Goal: Entertainment & Leisure: Browse casually

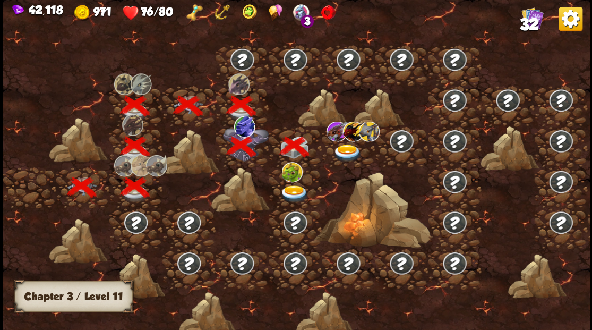
scroll to position [0, 162]
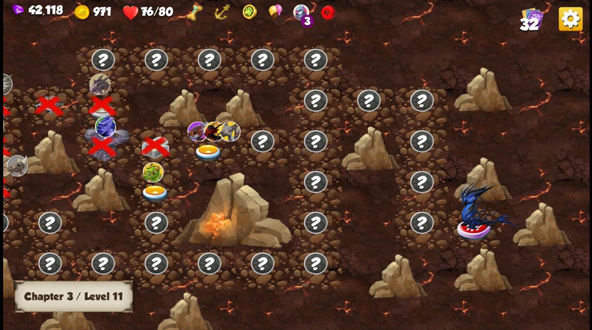
click at [208, 145] on img at bounding box center [207, 153] width 29 height 18
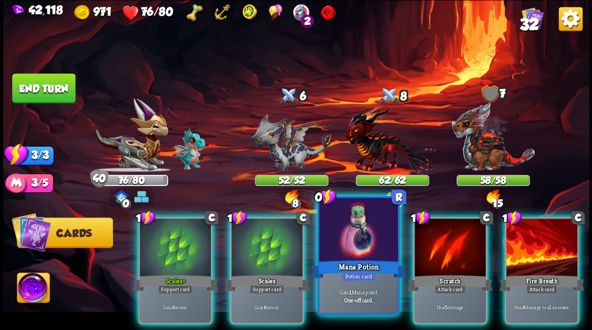
click at [345, 255] on div at bounding box center [358, 231] width 79 height 66
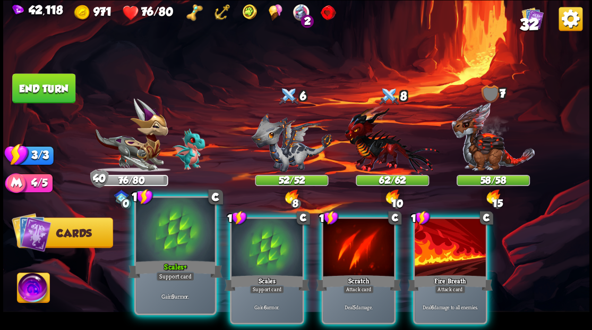
click at [177, 237] on div at bounding box center [175, 231] width 79 height 66
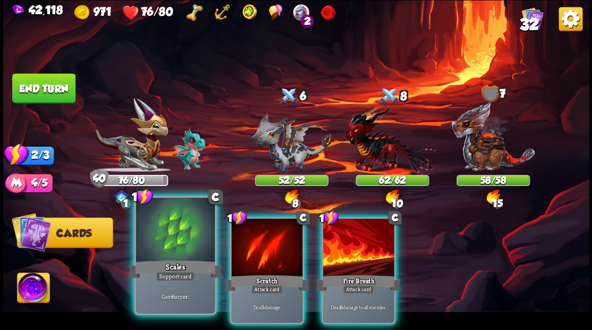
click at [193, 239] on div at bounding box center [175, 231] width 79 height 66
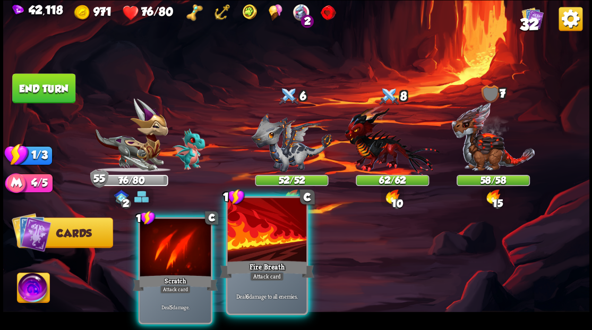
click at [253, 251] on div at bounding box center [266, 231] width 79 height 66
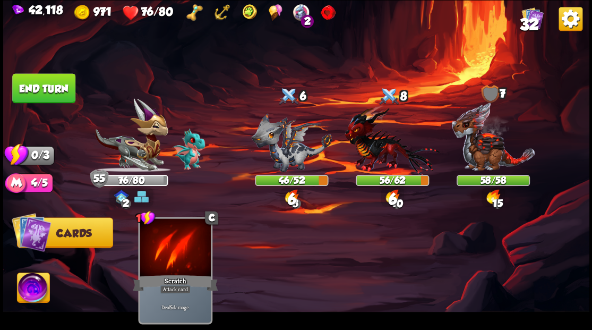
click at [37, 94] on button "End turn" at bounding box center [44, 88] width 64 height 30
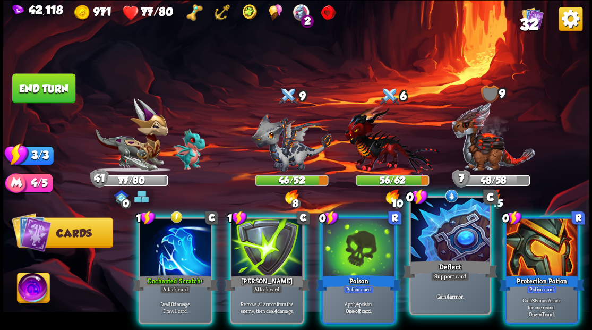
click at [457, 254] on div at bounding box center [450, 231] width 79 height 66
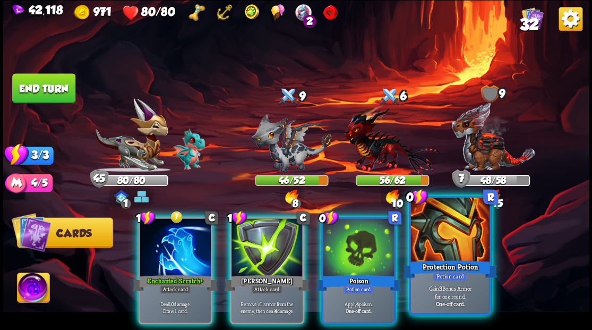
click at [445, 255] on div at bounding box center [450, 231] width 79 height 66
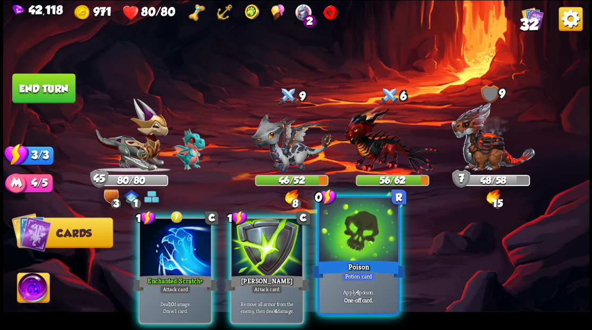
click at [362, 245] on div at bounding box center [358, 231] width 79 height 66
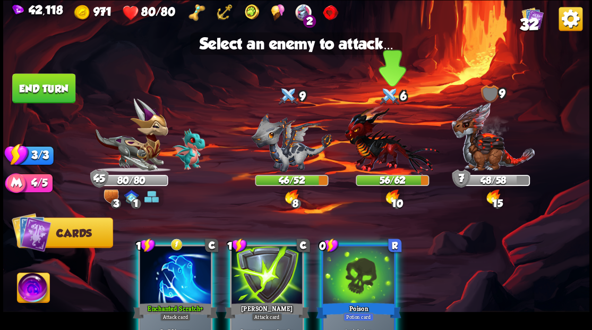
click at [362, 153] on img at bounding box center [392, 140] width 95 height 70
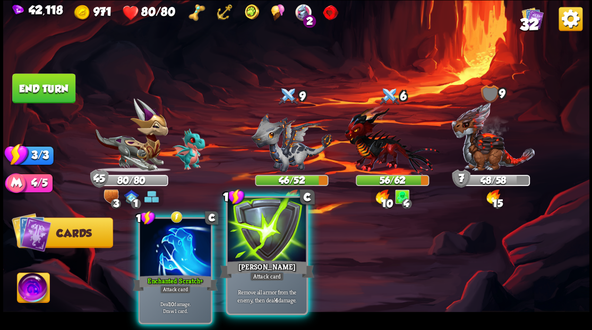
click at [277, 245] on div at bounding box center [266, 231] width 79 height 66
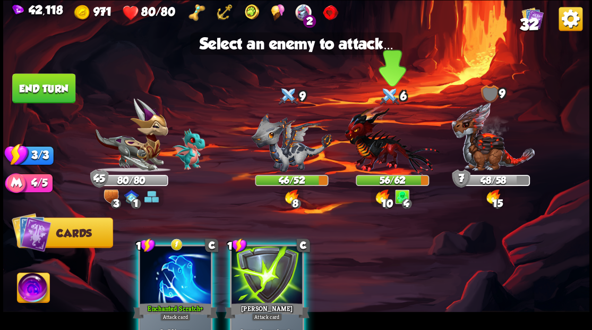
click at [390, 153] on img at bounding box center [392, 140] width 95 height 70
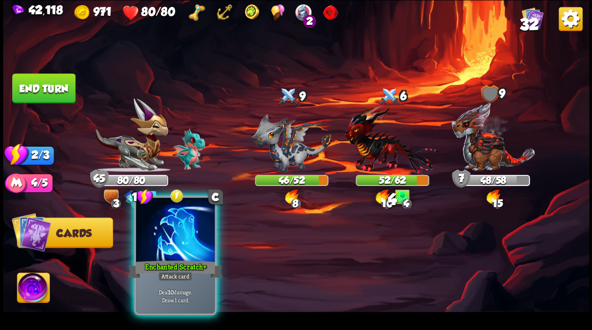
click at [187, 237] on div at bounding box center [175, 231] width 79 height 66
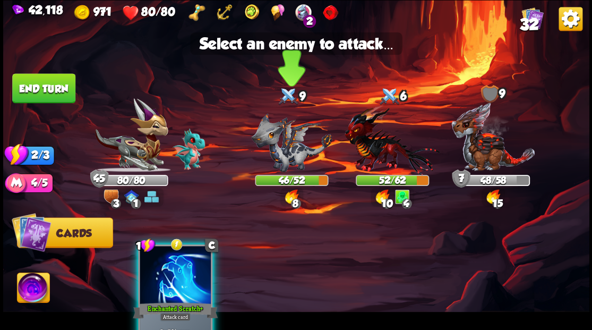
click at [279, 153] on img at bounding box center [291, 142] width 81 height 59
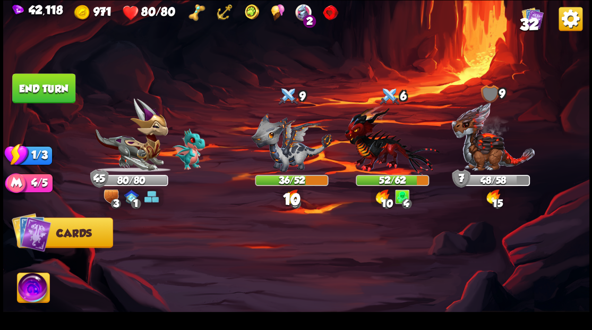
click at [52, 86] on button "End turn" at bounding box center [44, 88] width 64 height 30
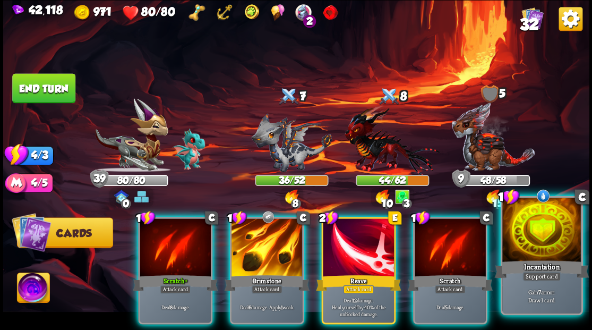
click at [554, 236] on div at bounding box center [542, 231] width 79 height 66
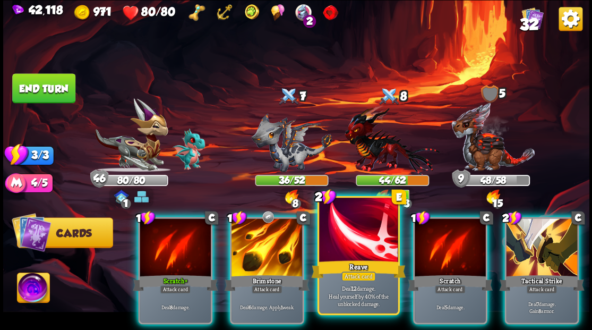
drag, startPoint x: 358, startPoint y: 239, endPoint x: 358, endPoint y: 229, distance: 10.1
click at [358, 237] on div at bounding box center [358, 231] width 79 height 66
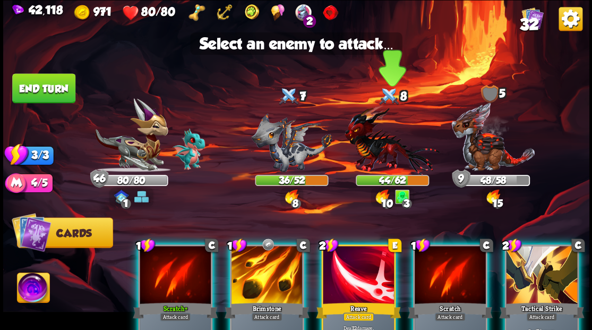
click at [370, 157] on img at bounding box center [392, 140] width 95 height 70
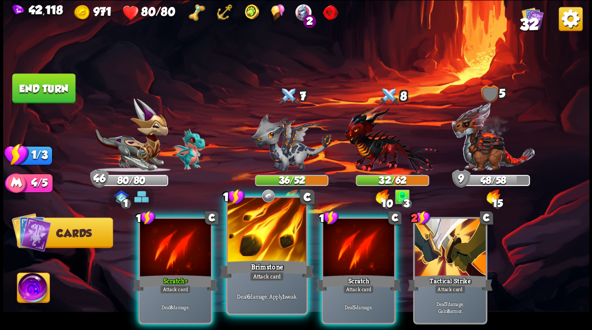
click at [286, 232] on div at bounding box center [266, 231] width 79 height 66
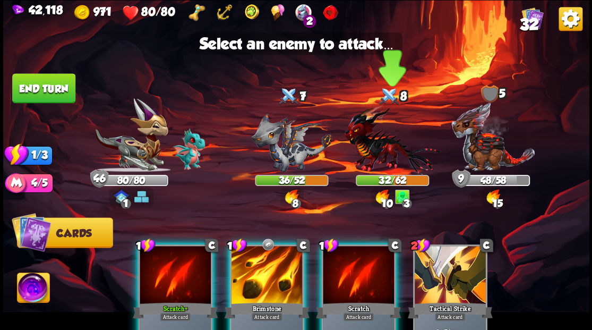
click at [375, 162] on img at bounding box center [392, 140] width 95 height 70
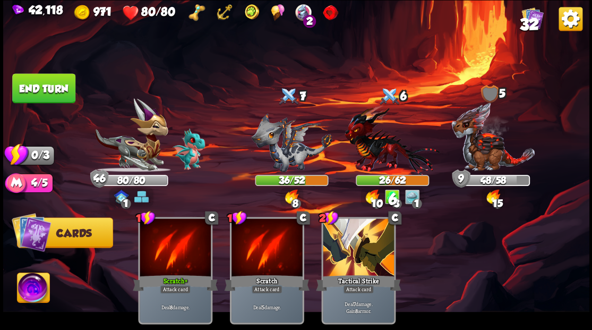
drag, startPoint x: 67, startPoint y: 88, endPoint x: 202, endPoint y: 170, distance: 157.8
click at [71, 93] on button "End turn" at bounding box center [43, 88] width 63 height 30
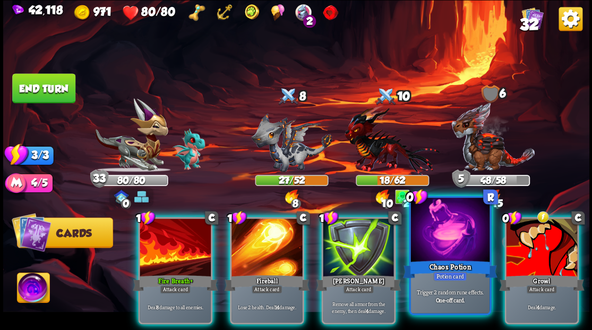
click at [431, 259] on div "Chaos Potion" at bounding box center [450, 268] width 95 height 21
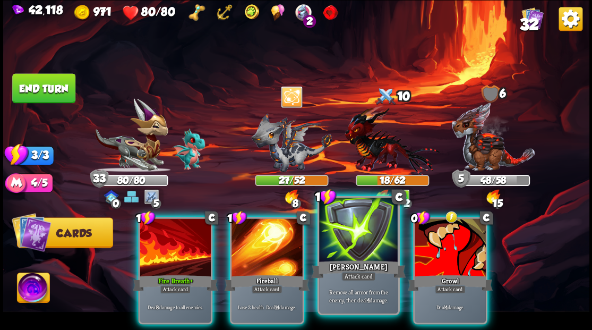
drag, startPoint x: 380, startPoint y: 258, endPoint x: 377, endPoint y: 249, distance: 9.1
click at [379, 256] on div at bounding box center [358, 231] width 79 height 66
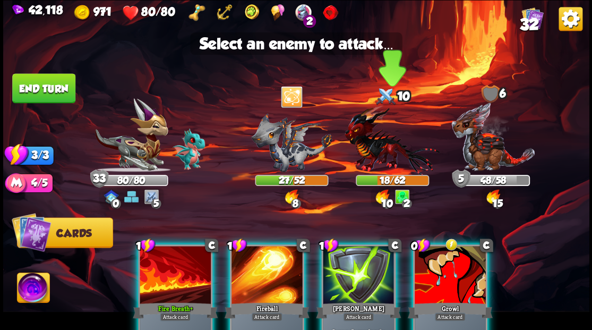
click at [375, 163] on img at bounding box center [392, 140] width 95 height 70
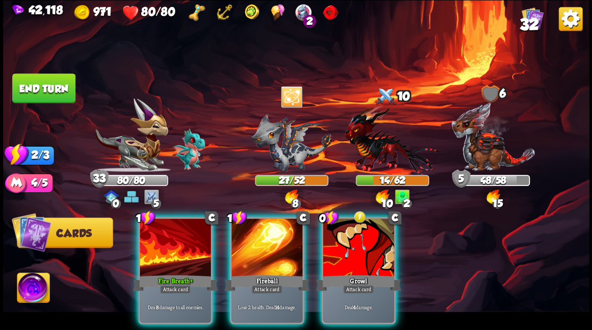
click at [192, 223] on div at bounding box center [175, 248] width 71 height 60
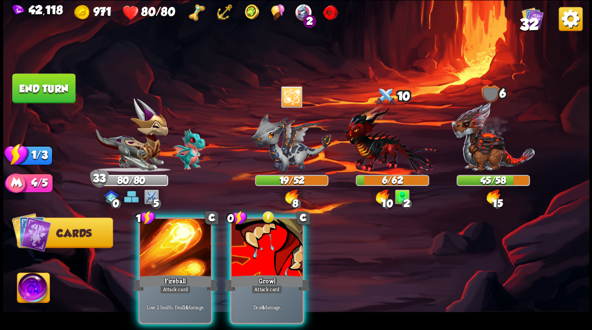
drag, startPoint x: 253, startPoint y: 247, endPoint x: 304, endPoint y: 207, distance: 65.0
click at [253, 247] on div at bounding box center [267, 248] width 71 height 60
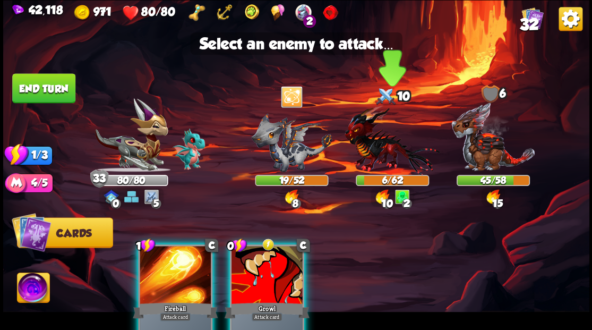
click at [371, 154] on img at bounding box center [392, 140] width 95 height 70
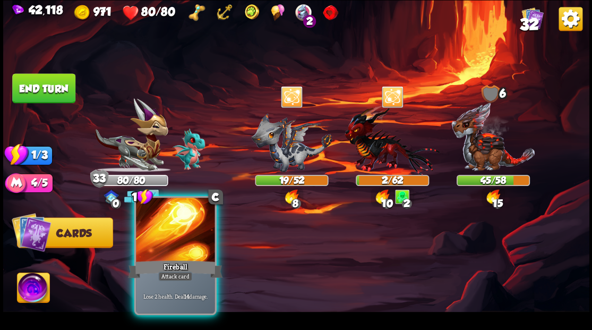
click at [156, 230] on div at bounding box center [175, 231] width 79 height 66
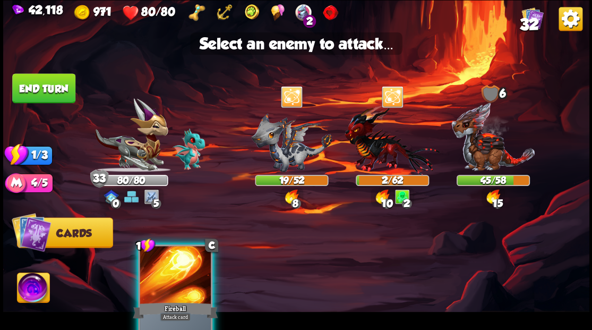
drag, startPoint x: 282, startPoint y: 150, endPoint x: 239, endPoint y: 147, distance: 43.1
click at [282, 150] on img at bounding box center [291, 142] width 81 height 59
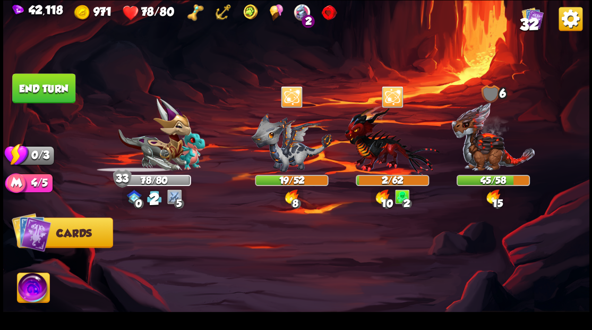
click at [39, 89] on button "End turn" at bounding box center [43, 88] width 63 height 30
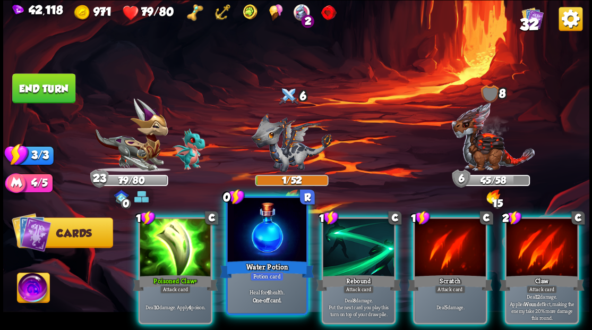
click at [248, 252] on div at bounding box center [266, 231] width 79 height 66
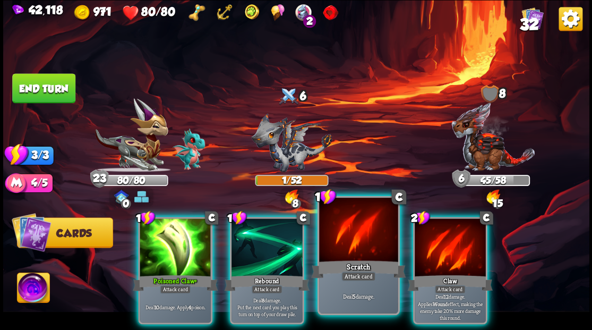
click at [345, 244] on div at bounding box center [358, 231] width 79 height 66
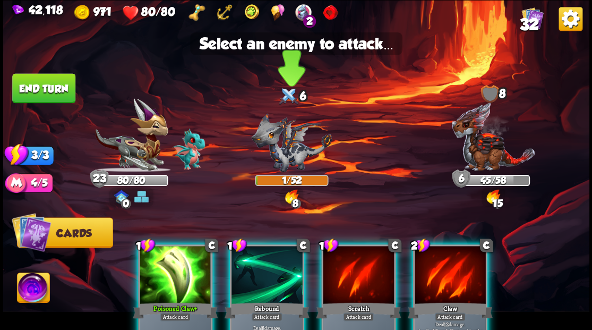
click at [282, 152] on img at bounding box center [291, 142] width 81 height 59
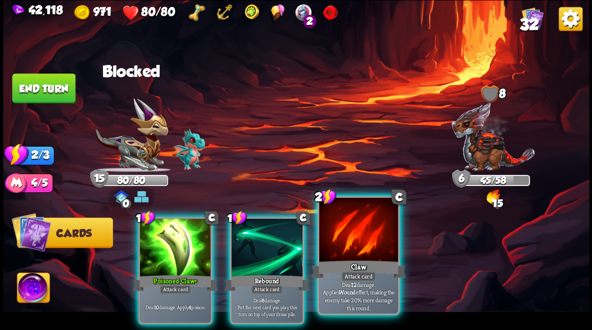
click at [361, 251] on div at bounding box center [358, 231] width 79 height 66
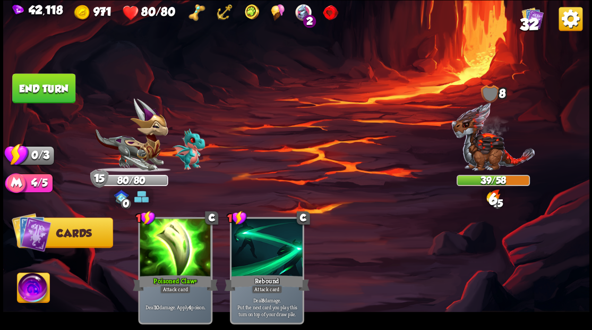
click at [498, 151] on img at bounding box center [493, 136] width 84 height 70
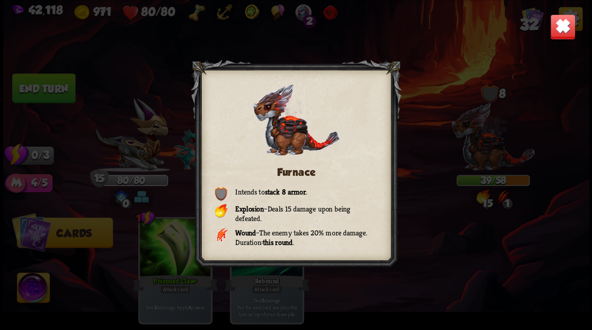
click at [556, 32] on img at bounding box center [563, 27] width 26 height 26
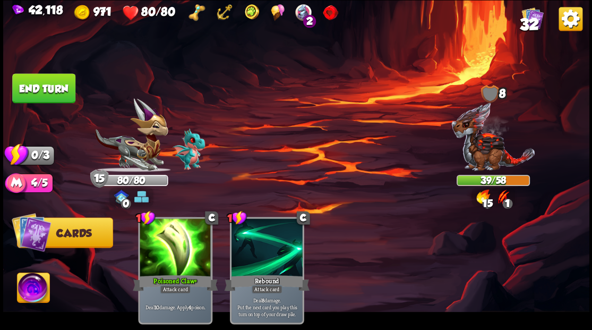
click at [59, 86] on button "End turn" at bounding box center [43, 88] width 63 height 30
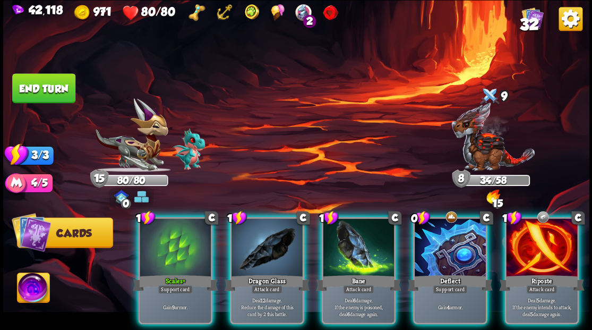
click at [183, 242] on div at bounding box center [175, 248] width 71 height 60
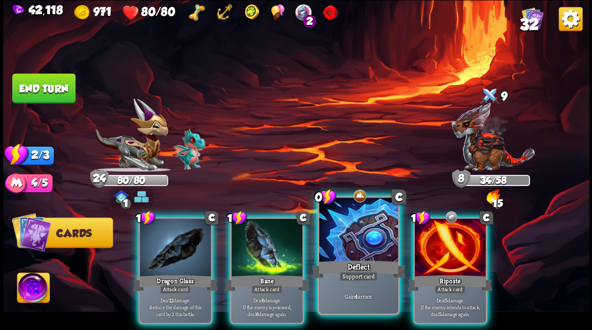
click at [325, 260] on div "Deflect" at bounding box center [358, 268] width 95 height 21
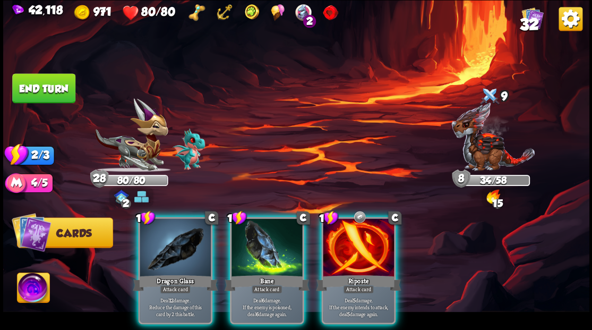
click at [325, 273] on div "Riposte" at bounding box center [358, 282] width 85 height 19
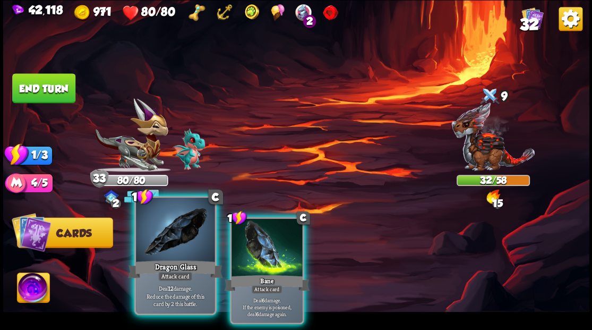
click at [192, 241] on div at bounding box center [175, 231] width 79 height 66
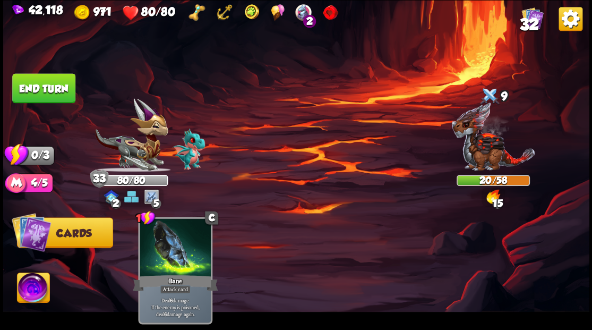
click at [56, 77] on button "End turn" at bounding box center [43, 88] width 63 height 30
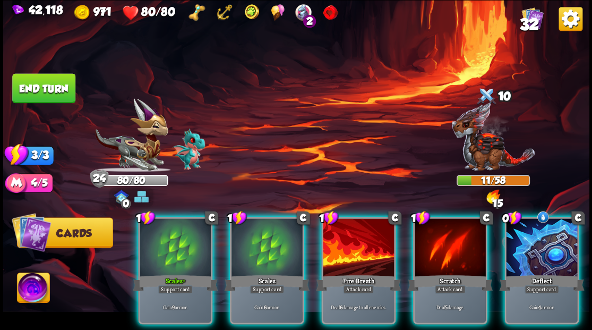
click at [546, 234] on div at bounding box center [541, 248] width 71 height 60
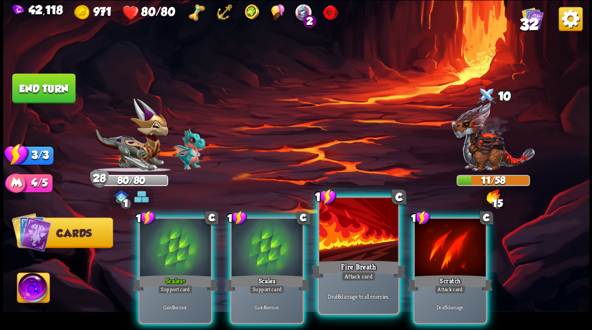
click at [383, 242] on div at bounding box center [358, 231] width 79 height 66
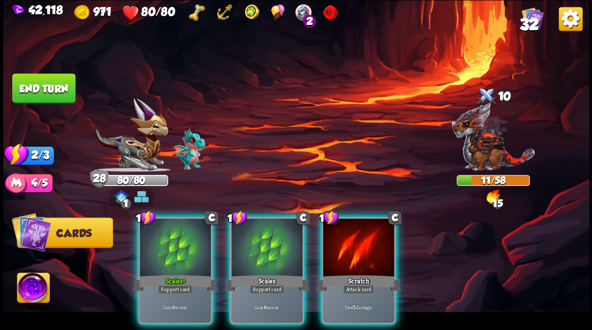
click at [384, 244] on div at bounding box center [358, 248] width 71 height 60
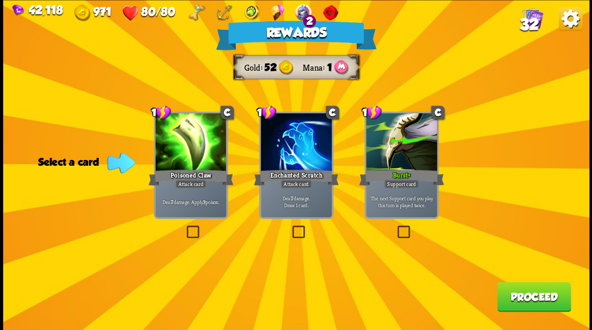
click at [538, 298] on button "Proceed" at bounding box center [534, 297] width 74 height 30
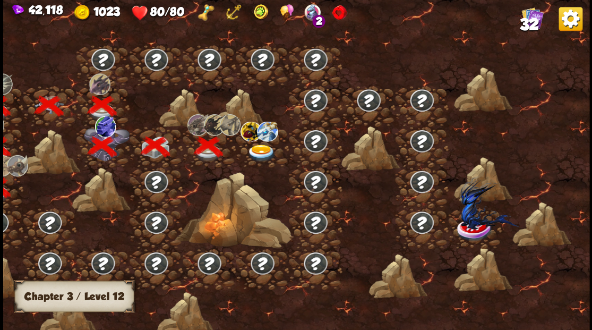
click at [262, 151] on img at bounding box center [261, 153] width 29 height 18
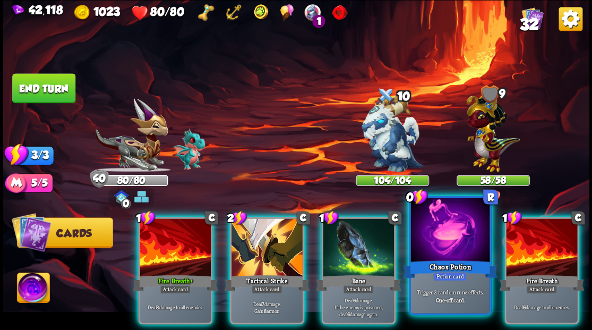
click at [430, 243] on div at bounding box center [450, 231] width 79 height 66
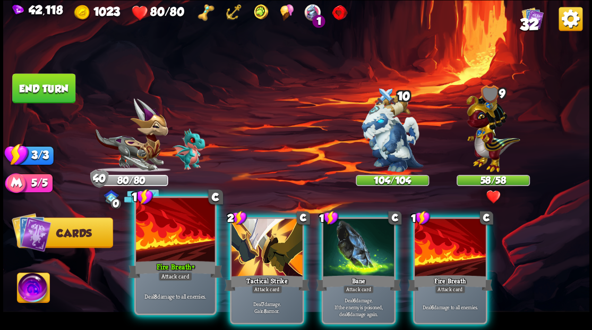
click at [163, 230] on div at bounding box center [175, 231] width 79 height 66
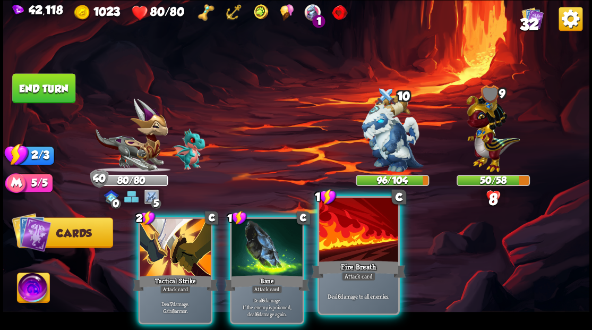
click at [354, 242] on div at bounding box center [358, 231] width 79 height 66
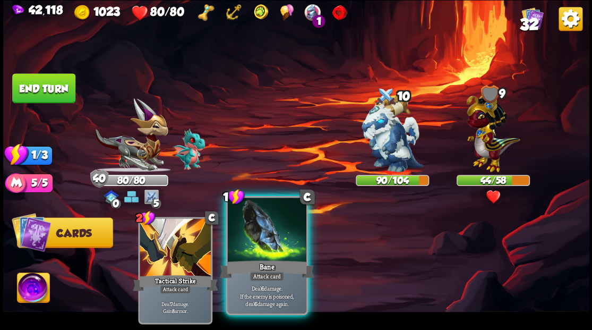
click at [269, 256] on div at bounding box center [266, 231] width 79 height 66
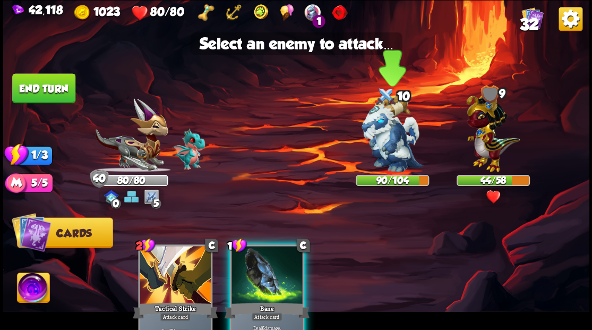
click at [392, 146] on img at bounding box center [393, 133] width 62 height 77
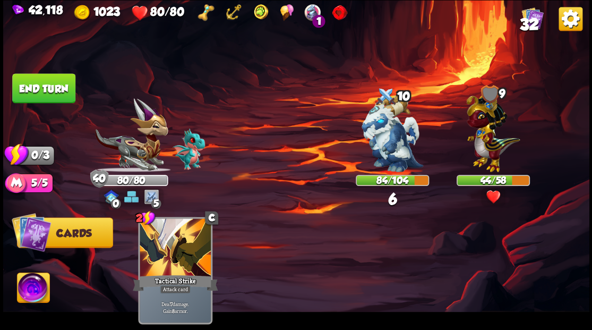
click at [36, 81] on button "End turn" at bounding box center [43, 88] width 63 height 30
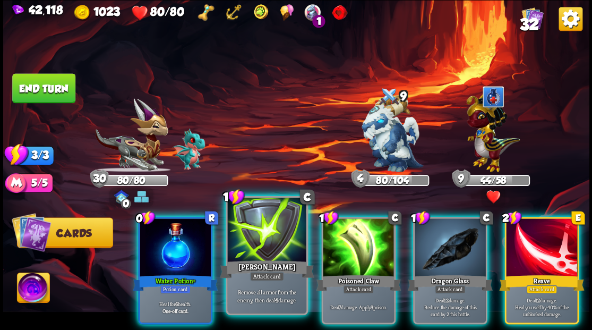
click at [268, 252] on div at bounding box center [266, 231] width 79 height 66
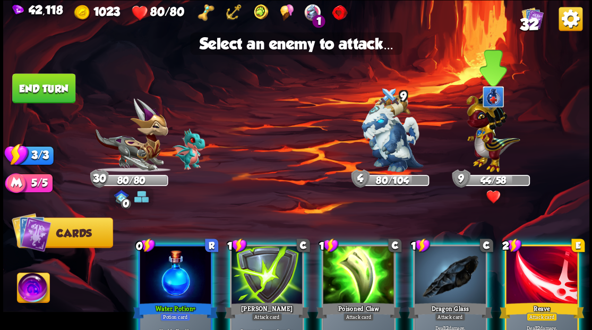
click at [490, 148] on img at bounding box center [493, 129] width 54 height 83
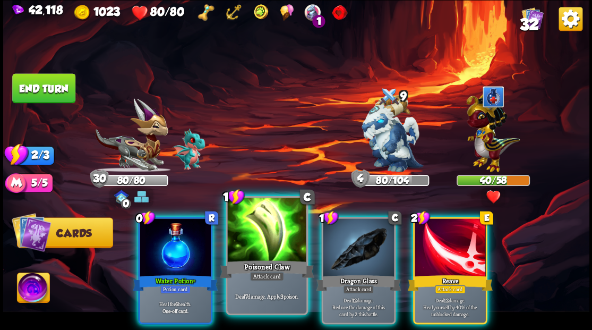
drag, startPoint x: 269, startPoint y: 260, endPoint x: 275, endPoint y: 255, distance: 7.9
click at [270, 261] on div "Poisoned Claw" at bounding box center [266, 268] width 95 height 21
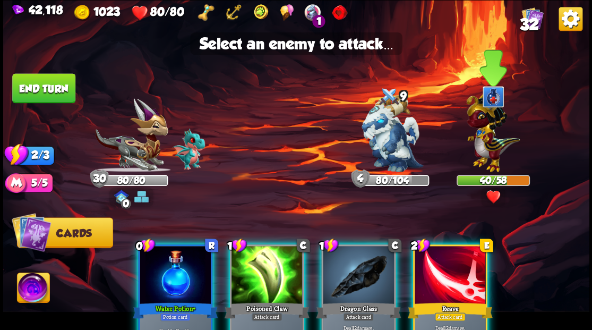
click at [482, 141] on img at bounding box center [493, 129] width 54 height 83
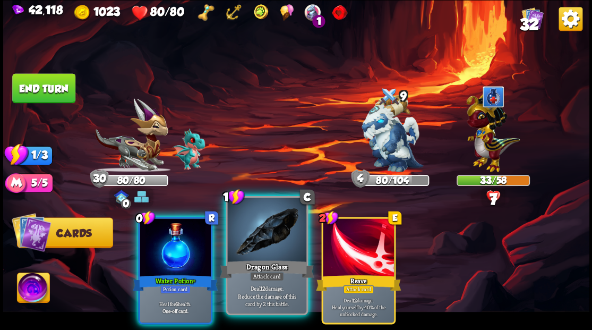
drag, startPoint x: 278, startPoint y: 243, endPoint x: 281, endPoint y: 238, distance: 5.7
click at [278, 243] on div at bounding box center [266, 231] width 79 height 66
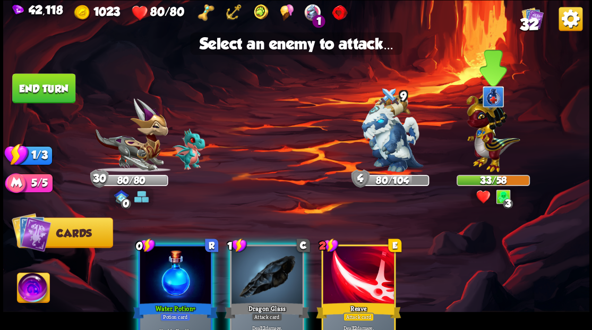
click at [489, 144] on img at bounding box center [493, 129] width 54 height 83
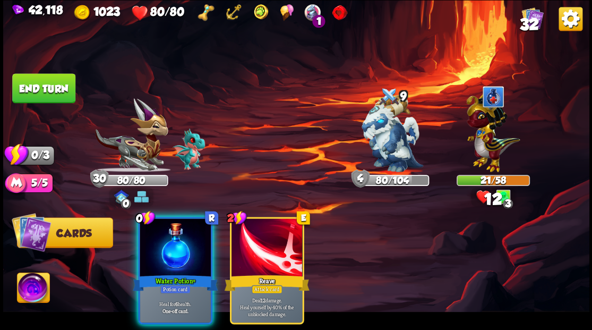
click at [132, 225] on div "0 R Water Potion+ Potion card Heal for 6 health. One-off card. 2 E Reave Attack…" at bounding box center [354, 256] width 469 height 147
click at [168, 254] on div at bounding box center [175, 248] width 71 height 60
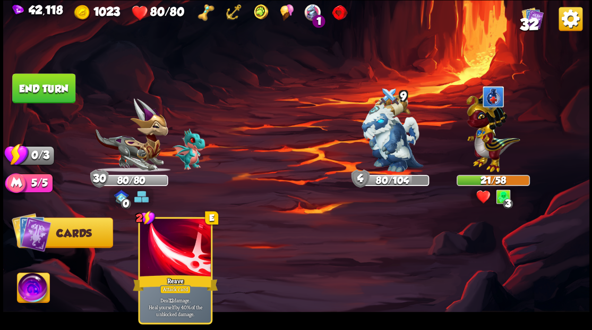
drag, startPoint x: 55, startPoint y: 84, endPoint x: 73, endPoint y: 90, distance: 19.2
click at [55, 85] on button "End turn" at bounding box center [43, 88] width 63 height 30
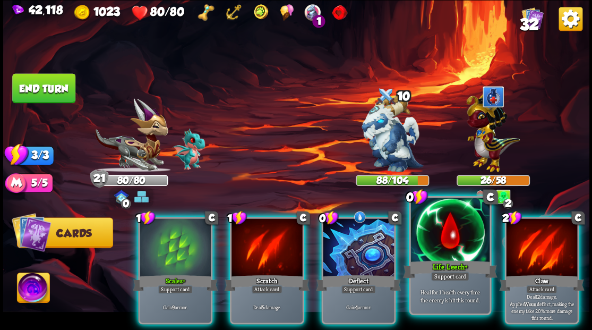
click at [438, 254] on div at bounding box center [450, 231] width 79 height 66
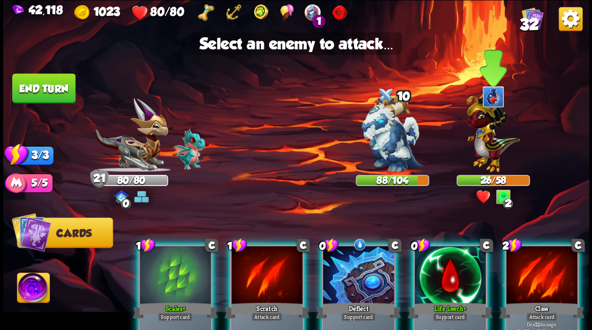
click at [483, 145] on img at bounding box center [493, 129] width 54 height 83
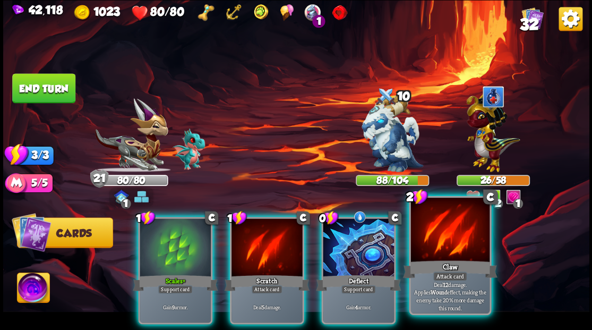
click at [453, 253] on div at bounding box center [450, 231] width 79 height 66
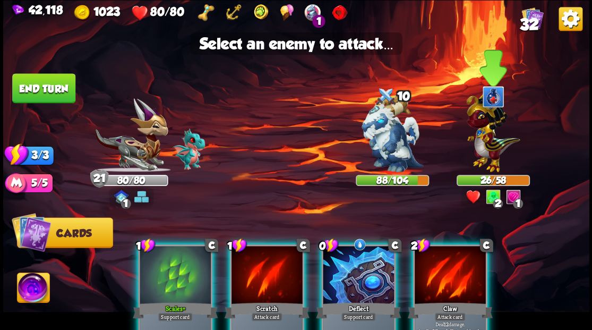
click at [480, 155] on img at bounding box center [493, 129] width 54 height 83
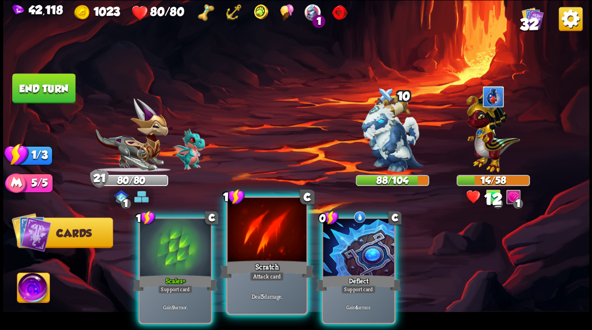
click at [234, 261] on div "Scratch" at bounding box center [266, 268] width 95 height 21
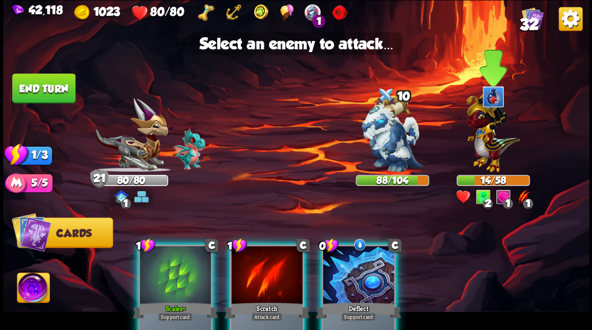
click at [478, 140] on img at bounding box center [493, 129] width 54 height 83
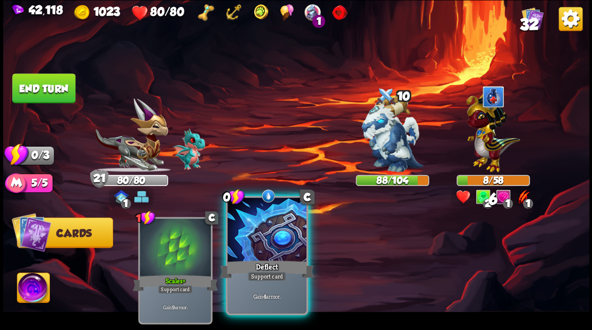
click at [274, 250] on div at bounding box center [266, 231] width 79 height 66
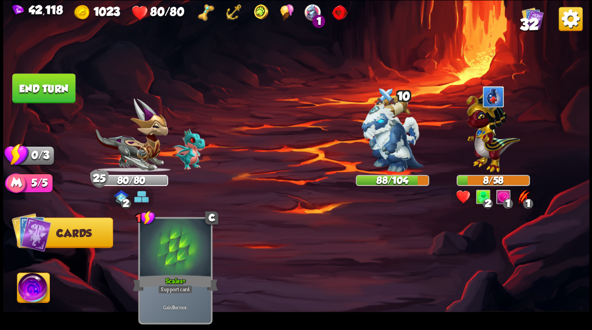
click at [29, 82] on button "End turn" at bounding box center [43, 88] width 63 height 30
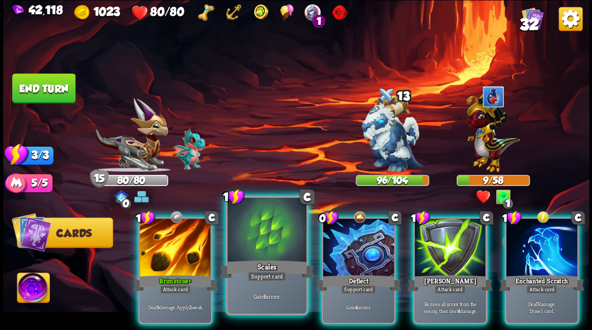
drag, startPoint x: 187, startPoint y: 240, endPoint x: 247, endPoint y: 232, distance: 60.1
click at [188, 241] on div at bounding box center [175, 248] width 71 height 60
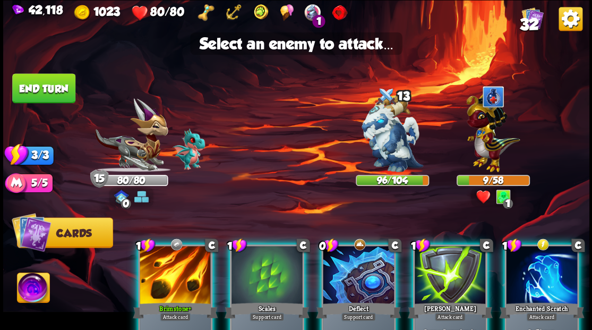
click at [163, 277] on div at bounding box center [175, 276] width 71 height 60
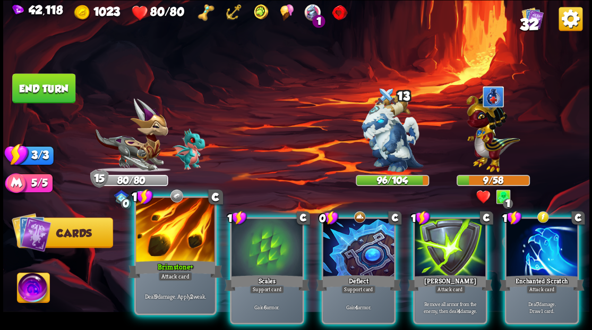
click at [173, 242] on div at bounding box center [175, 231] width 79 height 66
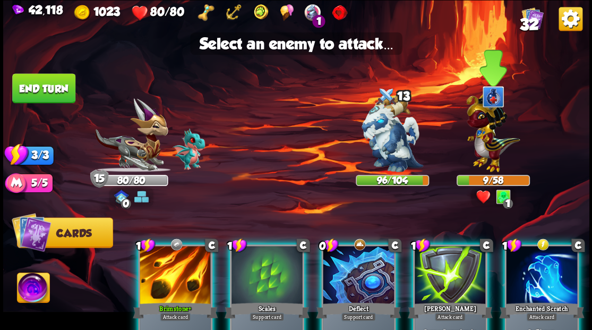
click at [495, 125] on img at bounding box center [493, 129] width 54 height 83
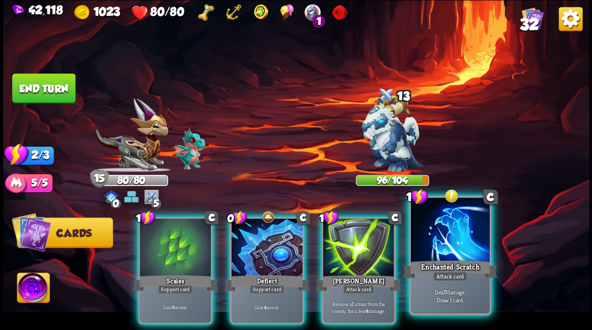
drag, startPoint x: 462, startPoint y: 246, endPoint x: 458, endPoint y: 236, distance: 10.8
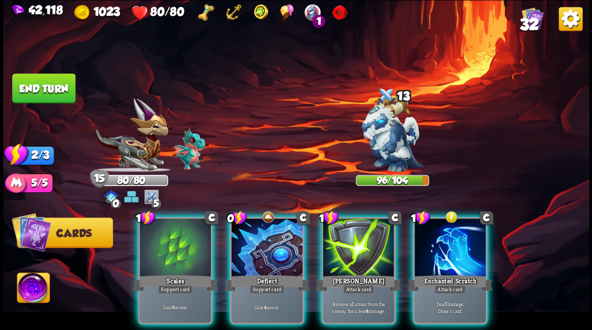
click at [462, 246] on div at bounding box center [450, 248] width 71 height 60
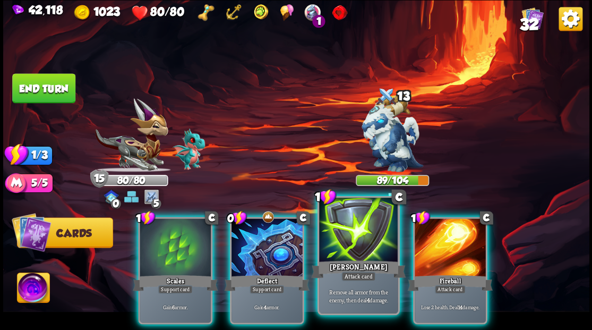
click at [366, 247] on div at bounding box center [358, 231] width 79 height 66
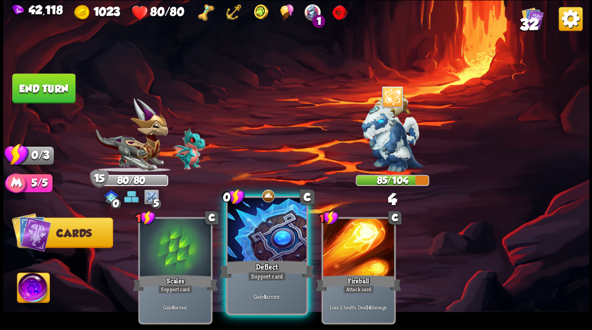
click at [271, 259] on div "Deflect" at bounding box center [266, 268] width 95 height 21
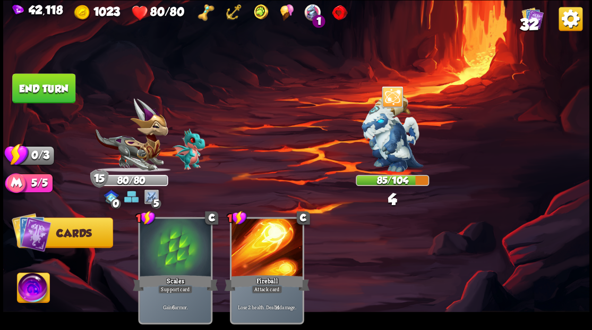
drag, startPoint x: 23, startPoint y: 73, endPoint x: 33, endPoint y: 80, distance: 11.8
click at [24, 74] on button "End turn" at bounding box center [43, 88] width 63 height 30
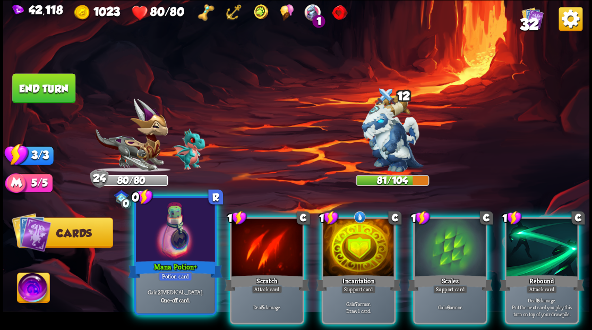
click at [182, 235] on div at bounding box center [175, 231] width 79 height 66
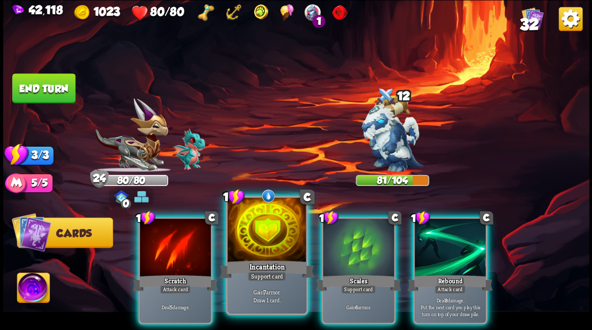
click at [254, 235] on div at bounding box center [266, 231] width 79 height 66
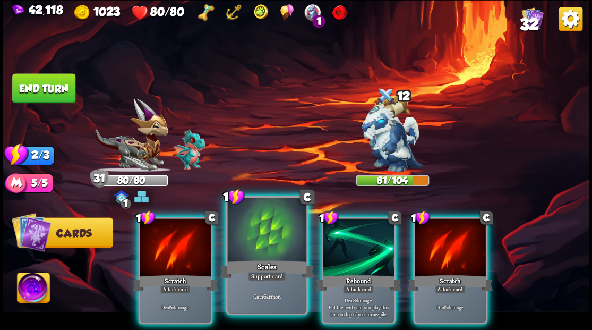
click at [255, 235] on div at bounding box center [266, 231] width 79 height 66
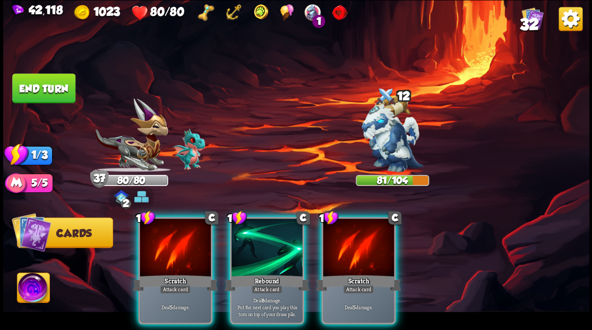
click at [255, 235] on div at bounding box center [267, 248] width 71 height 60
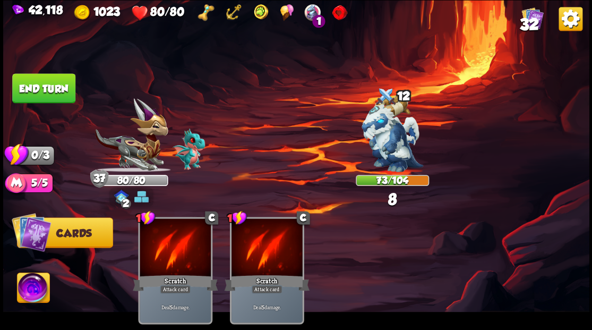
click at [52, 79] on button "End turn" at bounding box center [43, 88] width 63 height 30
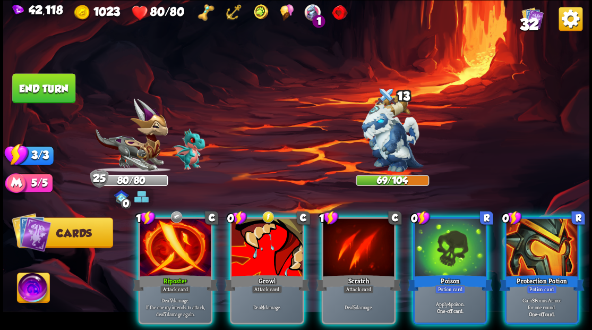
click at [458, 239] on div at bounding box center [450, 248] width 71 height 60
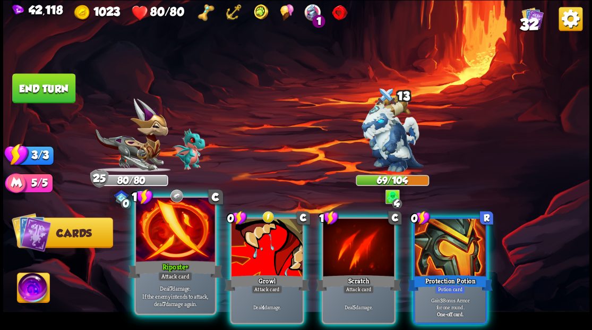
click at [178, 248] on div at bounding box center [175, 231] width 79 height 66
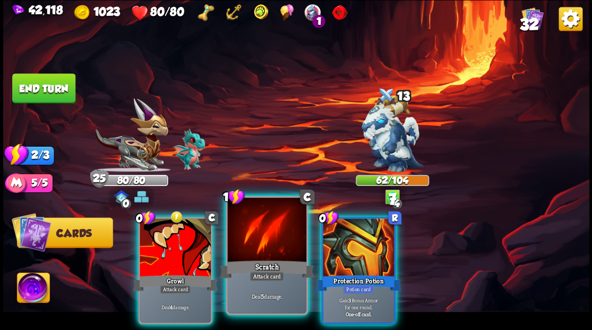
click at [259, 253] on div at bounding box center [266, 231] width 79 height 66
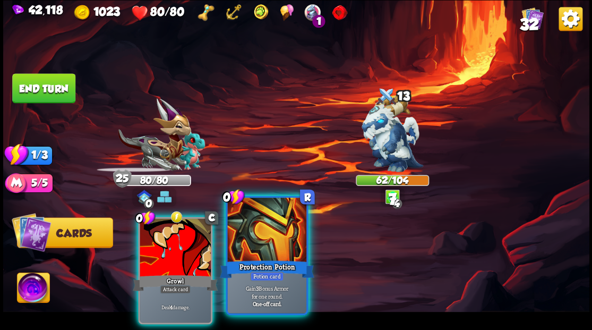
click at [259, 254] on div at bounding box center [266, 231] width 79 height 66
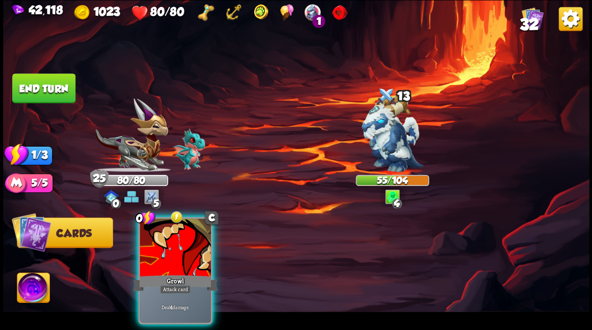
click at [154, 244] on div at bounding box center [175, 248] width 71 height 60
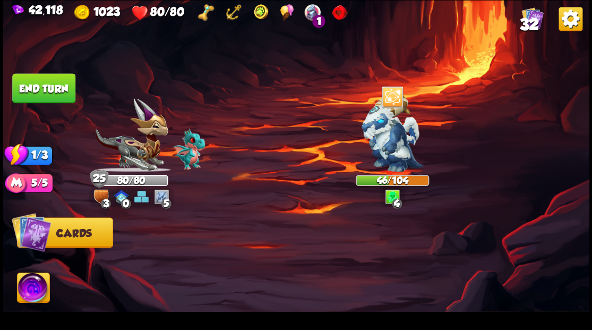
drag, startPoint x: 39, startPoint y: 88, endPoint x: 57, endPoint y: 92, distance: 19.2
click at [39, 88] on button "End turn" at bounding box center [43, 88] width 63 height 30
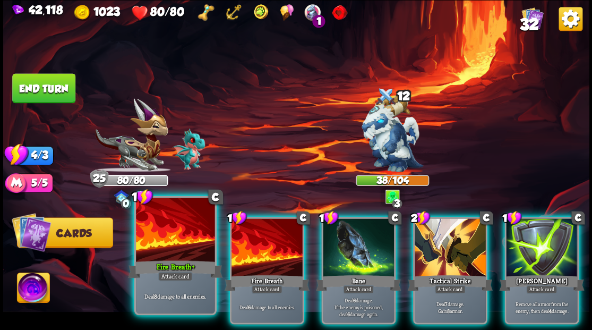
click at [179, 247] on div at bounding box center [175, 231] width 79 height 66
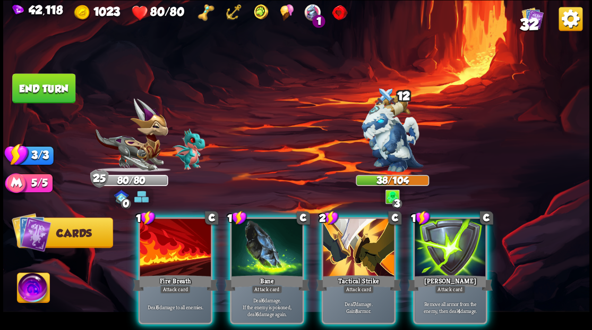
click at [179, 247] on div at bounding box center [175, 248] width 71 height 60
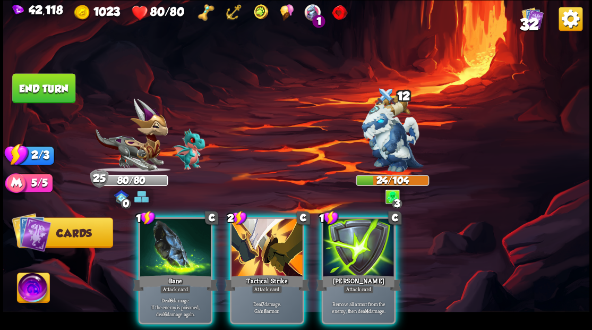
click at [179, 247] on div at bounding box center [175, 248] width 71 height 60
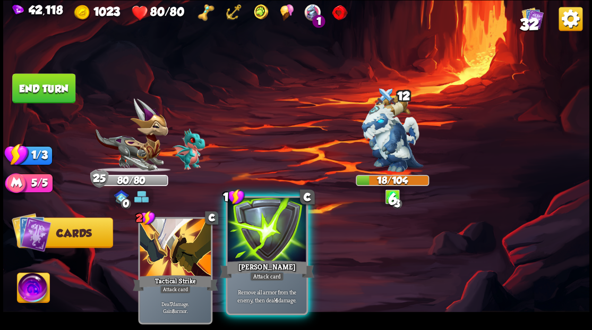
click at [264, 244] on div at bounding box center [266, 231] width 79 height 66
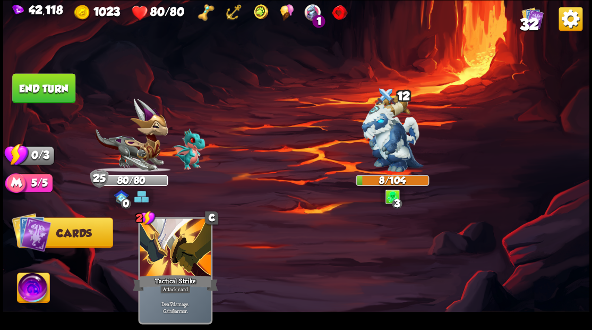
click at [48, 94] on button "End turn" at bounding box center [43, 88] width 63 height 30
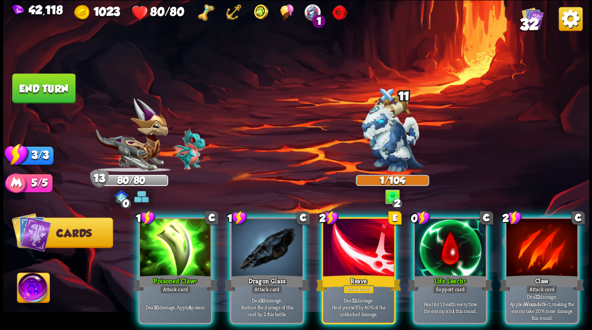
click at [291, 273] on div "Dragon Glass" at bounding box center [266, 282] width 85 height 19
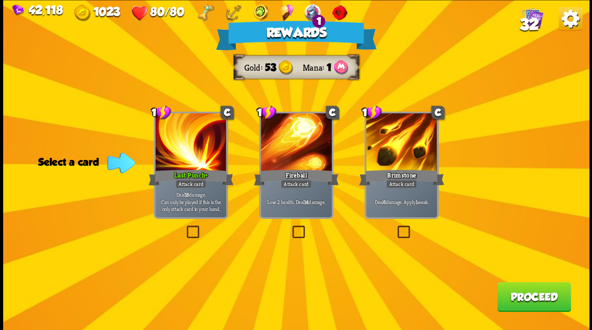
click at [541, 301] on button "Proceed" at bounding box center [534, 297] width 74 height 30
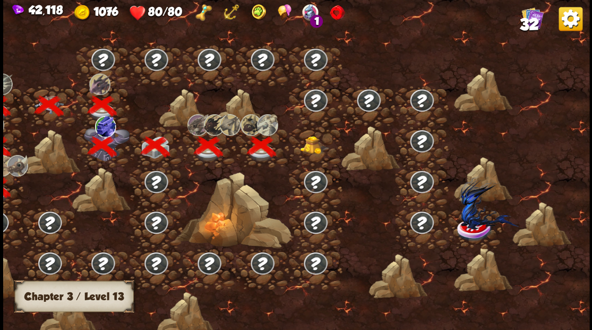
click at [312, 149] on img at bounding box center [314, 144] width 29 height 18
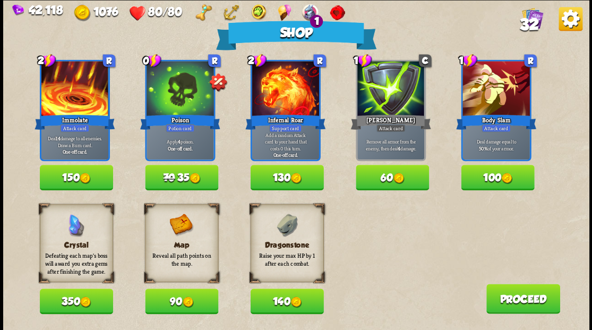
click at [286, 304] on button "140" at bounding box center [286, 301] width 73 height 26
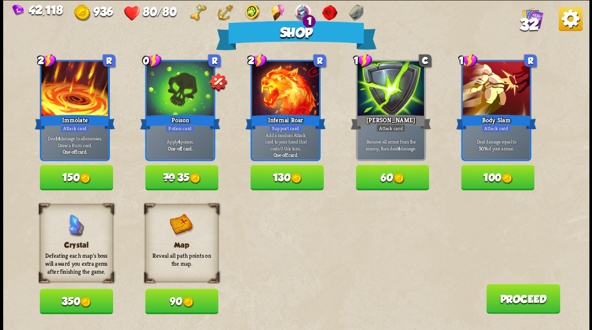
click at [528, 21] on span "32" at bounding box center [529, 24] width 19 height 18
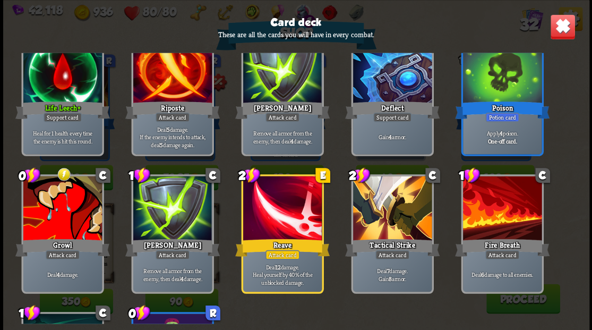
scroll to position [779, 0]
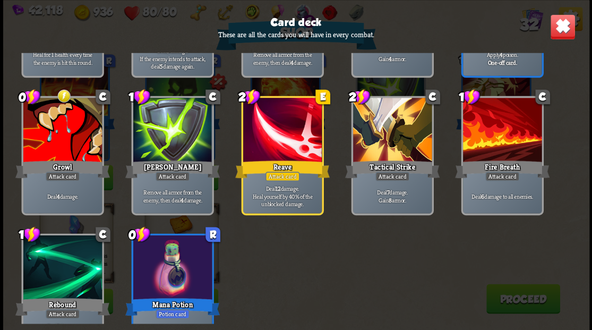
click at [563, 32] on img at bounding box center [563, 27] width 26 height 26
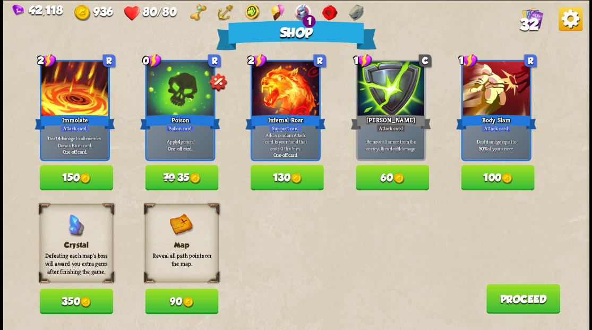
click at [508, 303] on button "Proceed" at bounding box center [523, 299] width 74 height 30
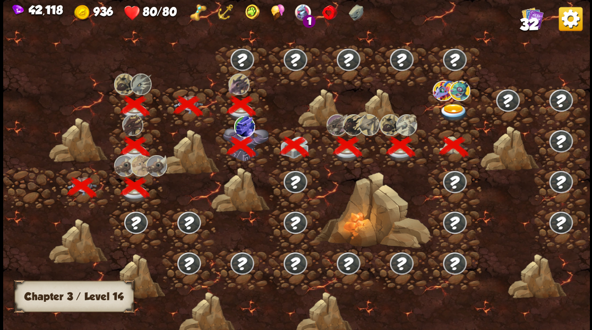
scroll to position [0, 162]
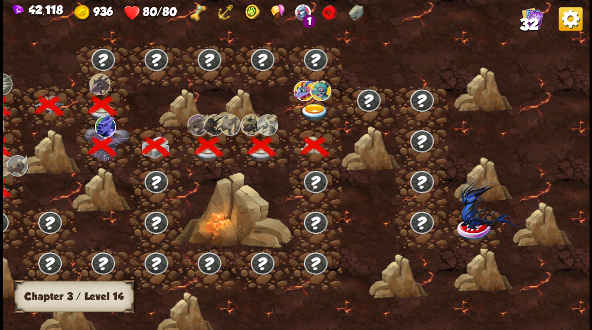
click at [310, 112] on img at bounding box center [314, 113] width 29 height 18
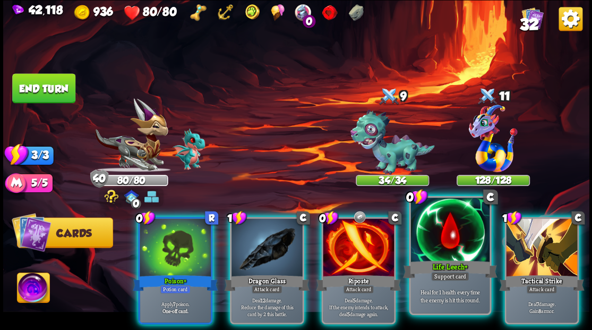
click at [455, 240] on div at bounding box center [450, 231] width 79 height 66
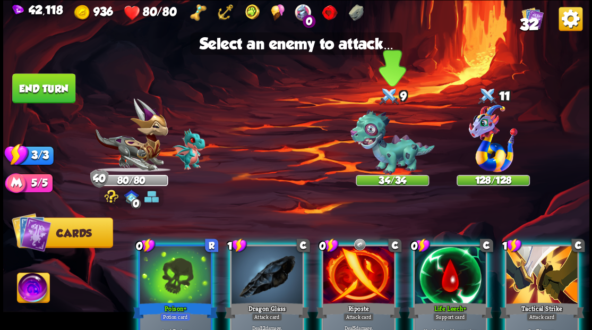
click at [400, 165] on img at bounding box center [392, 141] width 84 height 65
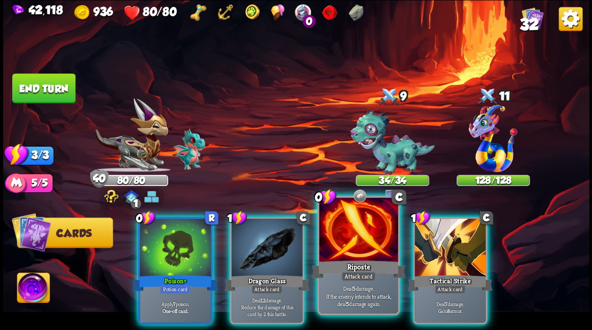
click at [337, 251] on div at bounding box center [358, 231] width 79 height 66
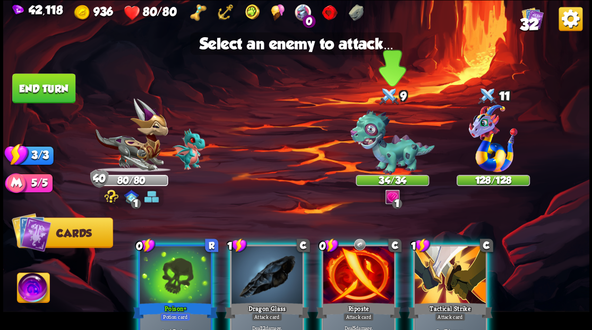
click at [394, 152] on img at bounding box center [392, 141] width 84 height 65
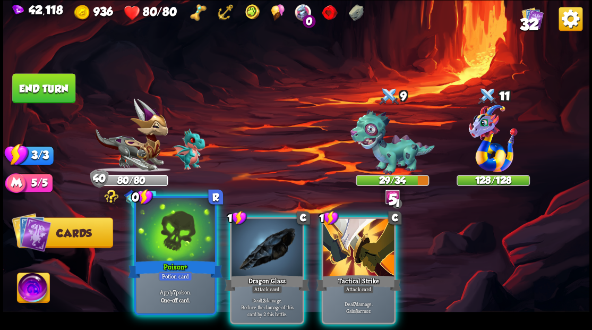
click at [183, 233] on div at bounding box center [175, 231] width 79 height 66
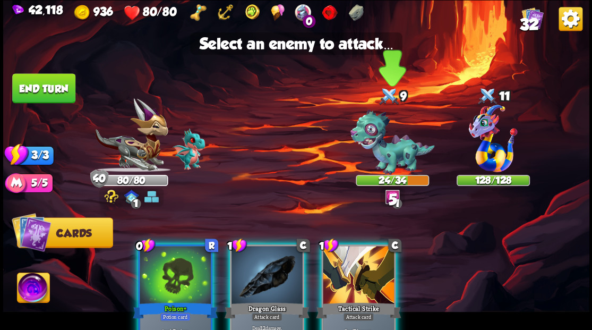
click at [387, 154] on img at bounding box center [392, 141] width 84 height 65
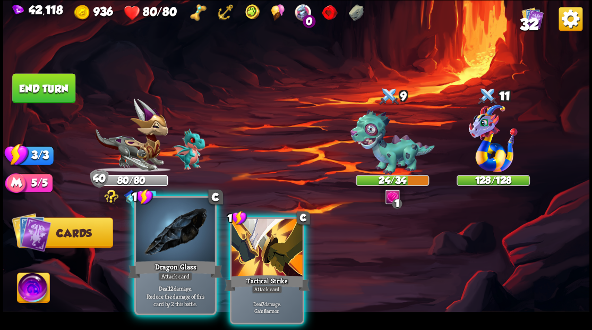
click at [168, 232] on div at bounding box center [175, 231] width 79 height 66
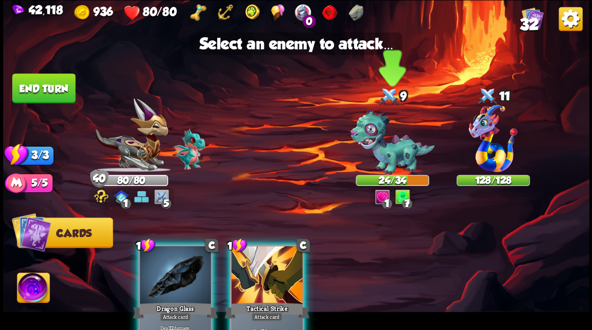
click at [388, 158] on img at bounding box center [392, 141] width 84 height 65
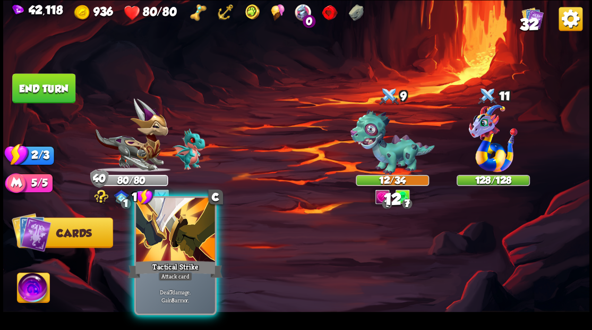
click at [164, 261] on div "Tactical Strike" at bounding box center [175, 268] width 95 height 21
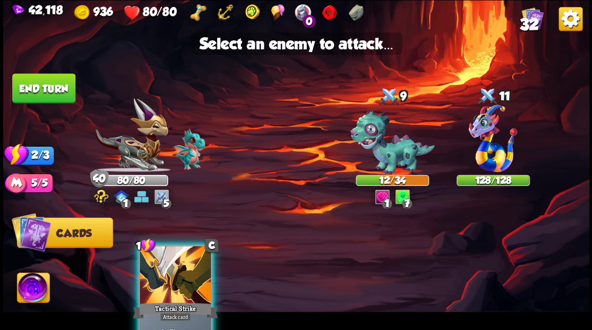
click at [175, 286] on div at bounding box center [175, 276] width 71 height 60
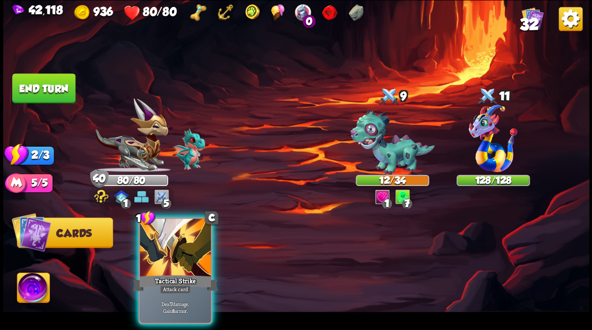
click at [407, 141] on img at bounding box center [392, 141] width 84 height 65
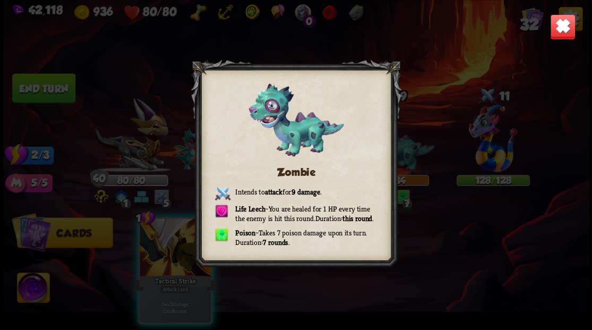
click at [583, 21] on div "Zombie Intends to attack for 9 damage . Life Leech – You are healed for 1 HP ev…" at bounding box center [296, 165] width 587 height 330
click at [565, 27] on img at bounding box center [563, 27] width 26 height 26
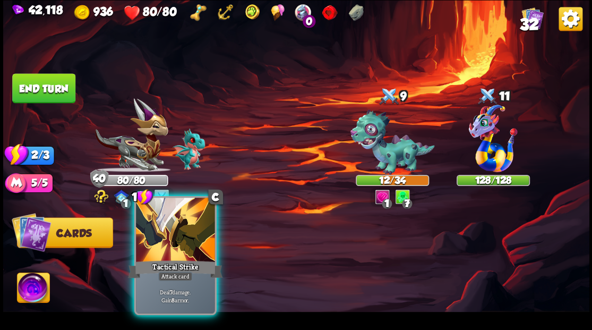
click at [179, 253] on div at bounding box center [175, 231] width 79 height 66
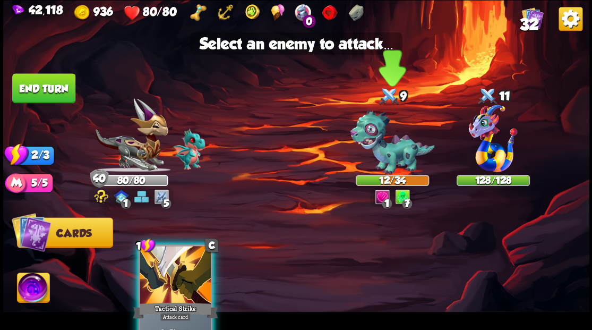
click at [395, 152] on img at bounding box center [392, 141] width 84 height 65
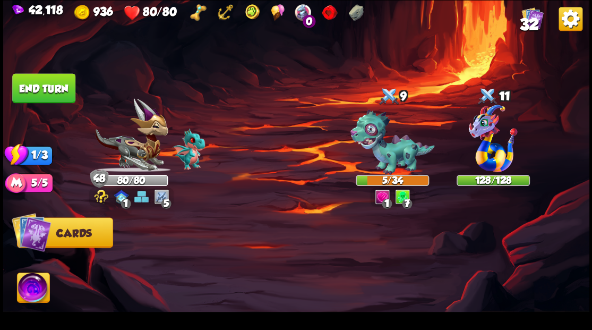
drag, startPoint x: 51, startPoint y: 90, endPoint x: 72, endPoint y: 106, distance: 26.2
click at [55, 94] on button "End turn" at bounding box center [43, 88] width 63 height 30
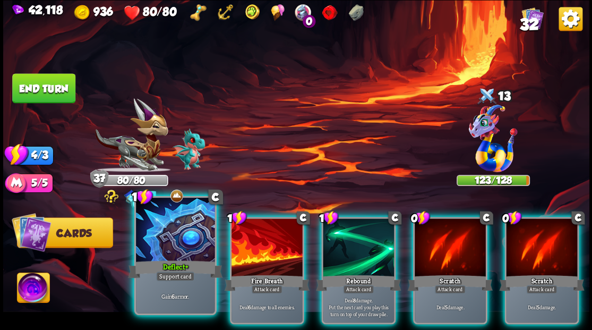
click at [171, 232] on div at bounding box center [175, 231] width 79 height 66
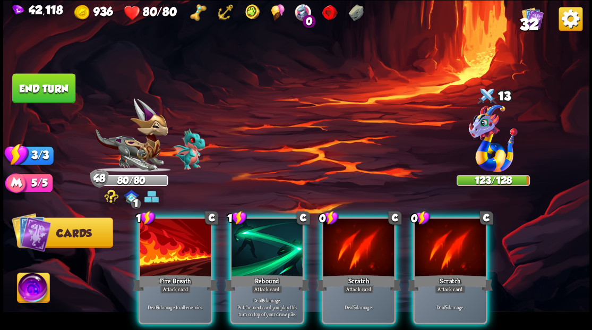
click at [171, 232] on div at bounding box center [175, 248] width 71 height 60
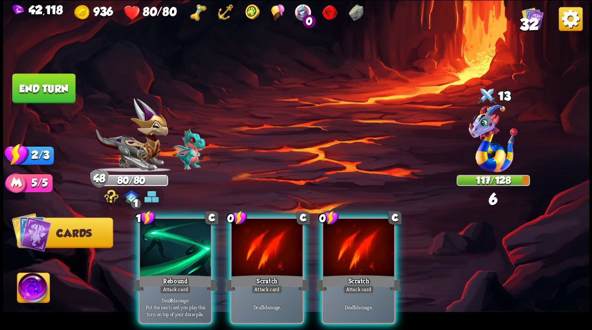
click at [256, 256] on div at bounding box center [267, 248] width 71 height 60
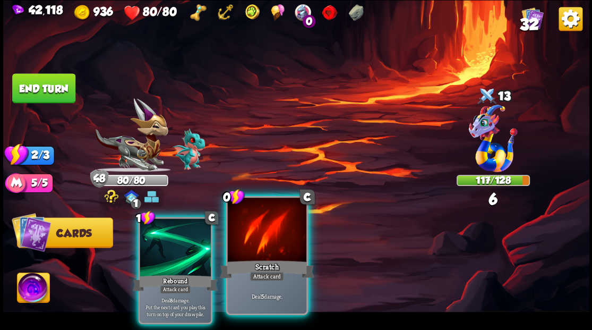
click at [256, 252] on div at bounding box center [266, 231] width 79 height 66
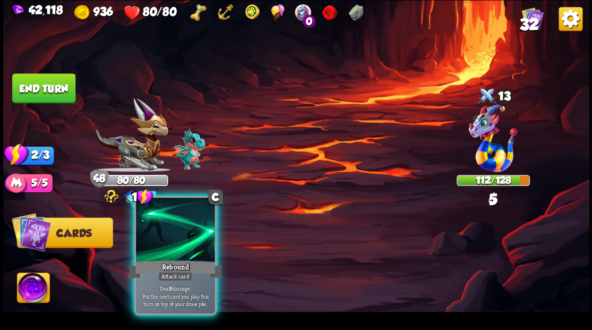
click at [177, 245] on div at bounding box center [175, 231] width 79 height 66
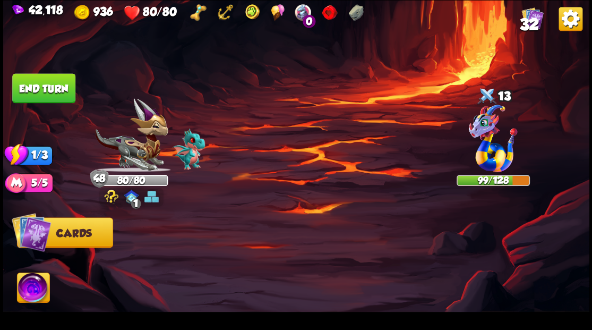
click at [41, 91] on button "End turn" at bounding box center [43, 88] width 63 height 30
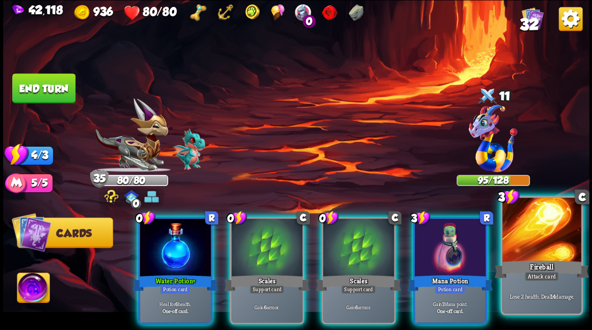
click at [545, 247] on div at bounding box center [542, 231] width 79 height 66
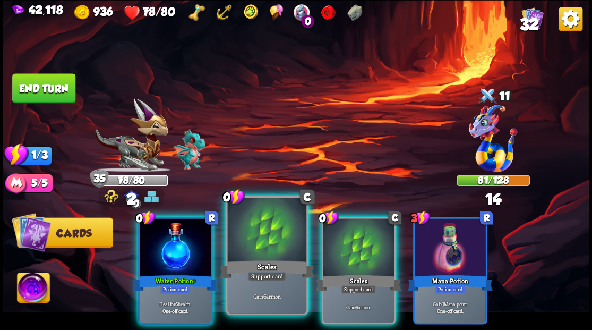
click at [264, 251] on div at bounding box center [266, 231] width 79 height 66
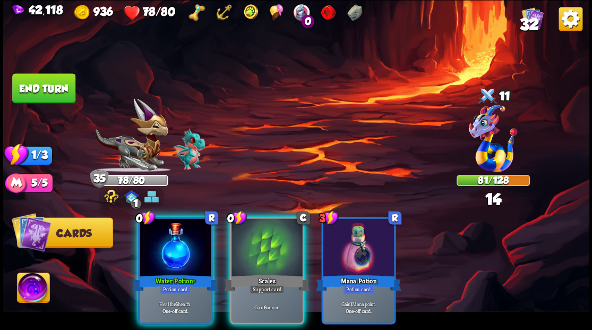
click at [264, 251] on div at bounding box center [267, 248] width 71 height 60
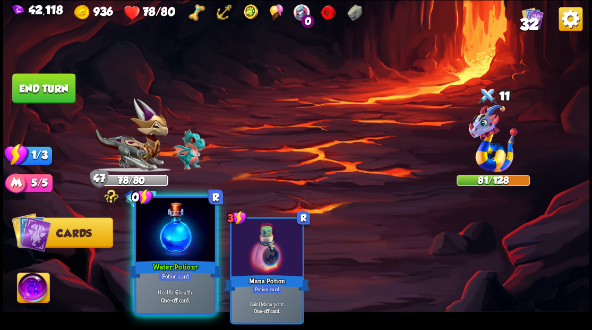
click at [178, 245] on div at bounding box center [175, 231] width 79 height 66
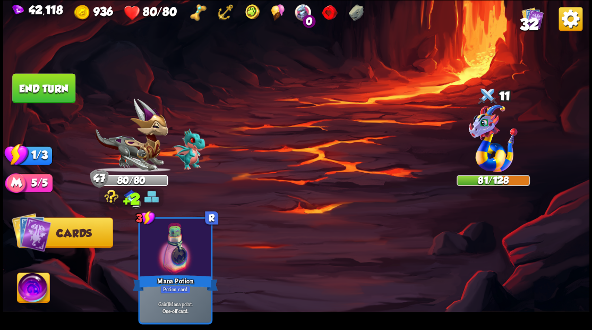
drag, startPoint x: 54, startPoint y: 94, endPoint x: 116, endPoint y: 124, distance: 68.7
click at [55, 95] on button "End turn" at bounding box center [43, 88] width 63 height 30
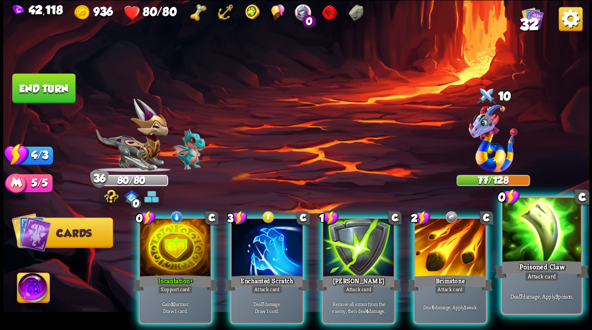
click at [555, 244] on div at bounding box center [542, 231] width 79 height 66
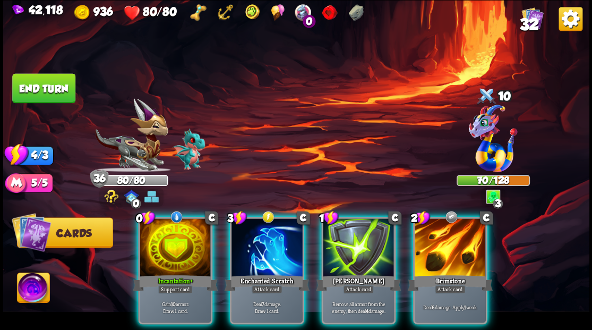
click at [432, 234] on div at bounding box center [450, 248] width 71 height 60
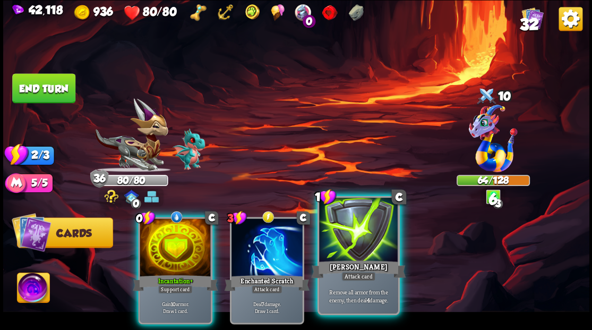
drag, startPoint x: 364, startPoint y: 243, endPoint x: 284, endPoint y: 232, distance: 81.1
click at [364, 243] on div at bounding box center [358, 231] width 79 height 66
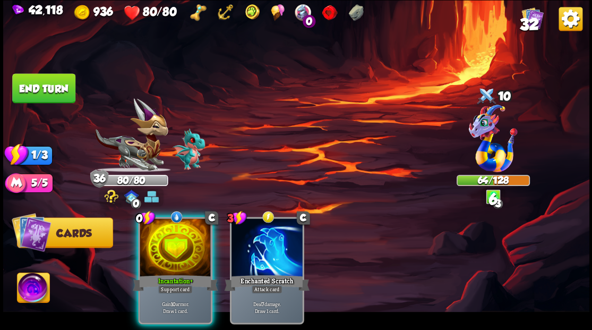
drag, startPoint x: 185, startPoint y: 228, endPoint x: 147, endPoint y: 193, distance: 51.5
click at [169, 218] on div at bounding box center [175, 248] width 71 height 60
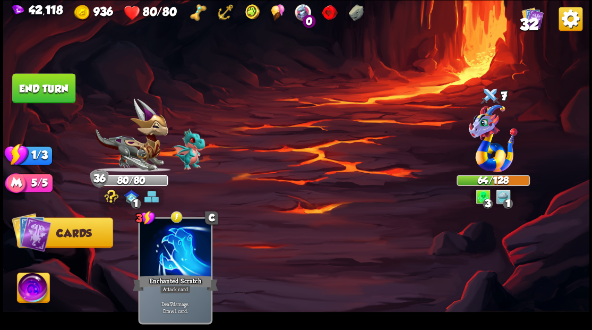
drag, startPoint x: 55, startPoint y: 93, endPoint x: 95, endPoint y: 115, distance: 45.7
click at [66, 103] on div "Select an enemy to attack... You don't have enough stamina to play that card...…" at bounding box center [296, 165] width 587 height 330
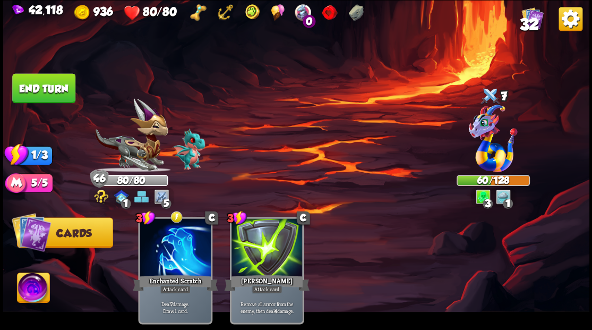
click at [58, 86] on button "End turn" at bounding box center [43, 88] width 63 height 30
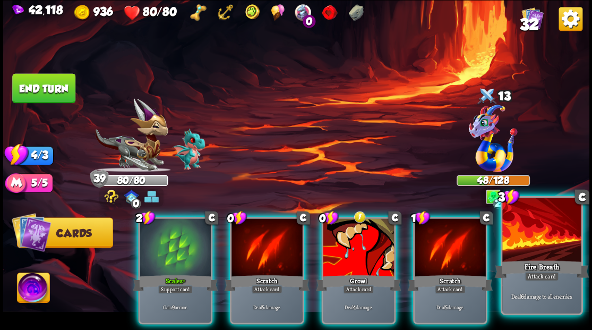
click at [548, 236] on div at bounding box center [542, 231] width 79 height 66
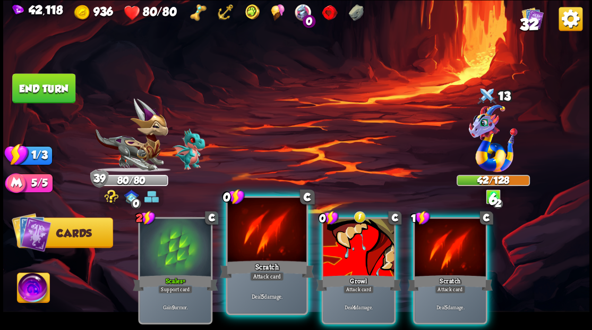
click at [247, 247] on div at bounding box center [266, 231] width 79 height 66
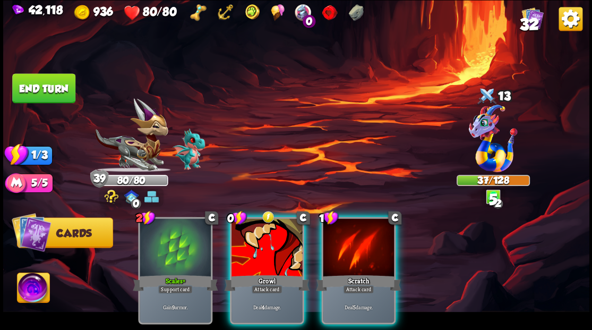
drag, startPoint x: 361, startPoint y: 256, endPoint x: 344, endPoint y: 257, distance: 16.5
click at [360, 256] on div at bounding box center [358, 248] width 71 height 60
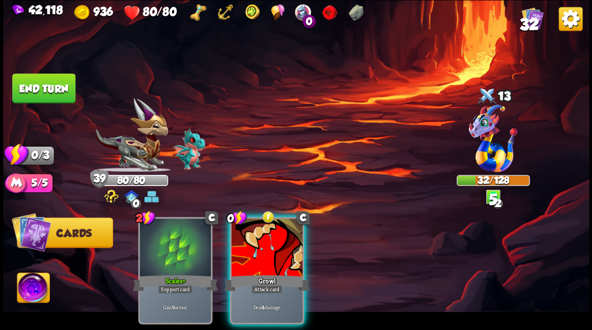
click at [275, 256] on div at bounding box center [267, 248] width 71 height 60
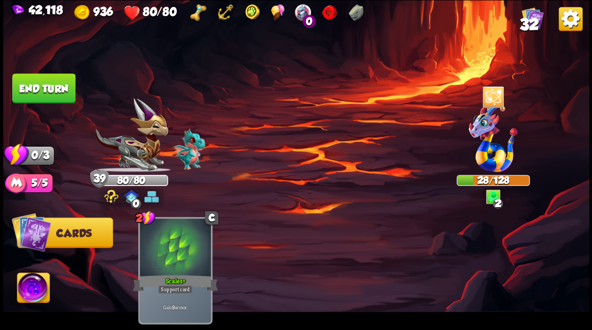
click at [54, 89] on button "End turn" at bounding box center [43, 88] width 65 height 30
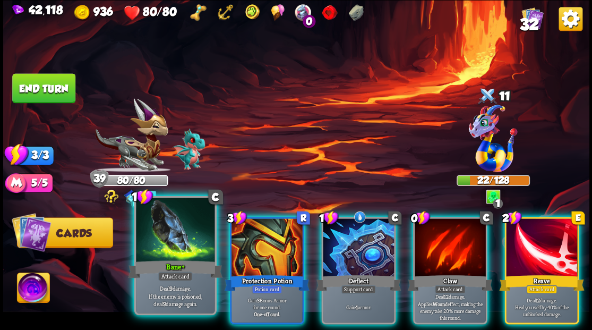
click at [185, 247] on div at bounding box center [175, 231] width 79 height 66
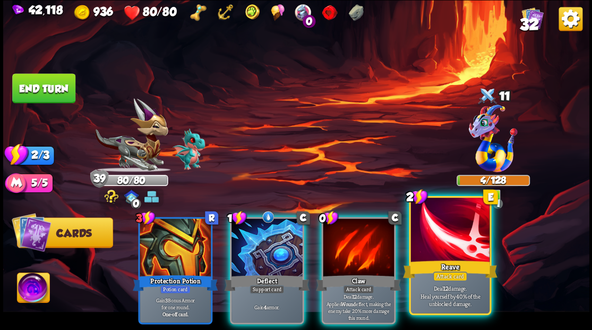
click at [456, 236] on div at bounding box center [450, 231] width 79 height 66
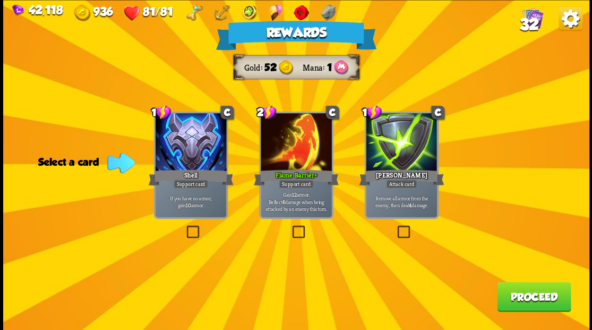
click at [542, 298] on button "Proceed" at bounding box center [534, 297] width 74 height 30
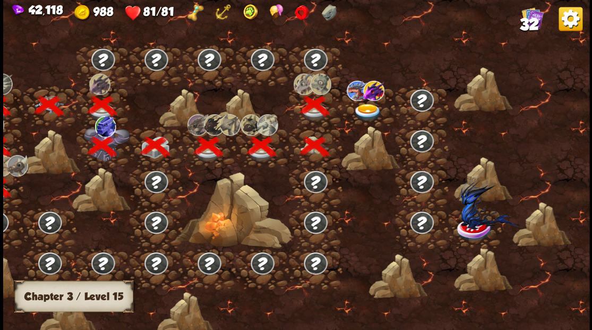
click at [370, 105] on img at bounding box center [367, 113] width 29 height 18
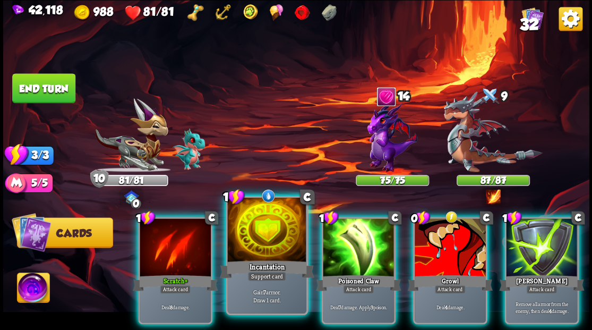
click at [273, 234] on div at bounding box center [266, 231] width 79 height 66
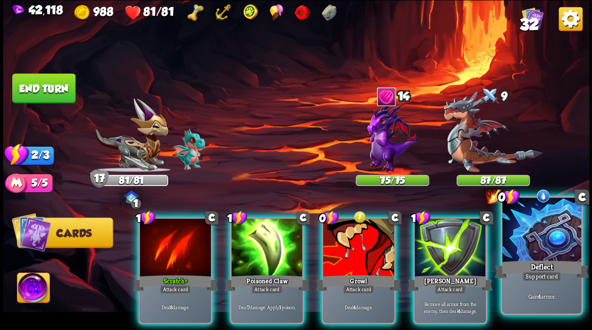
click at [531, 236] on div at bounding box center [542, 231] width 79 height 66
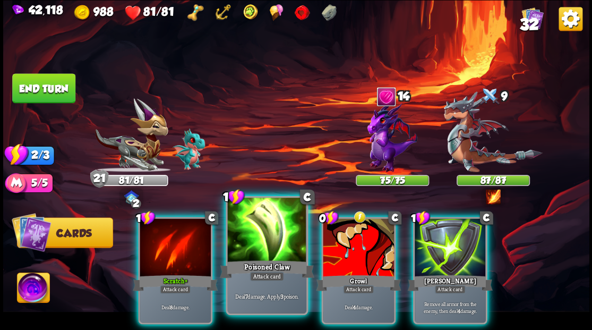
click at [266, 241] on div at bounding box center [266, 231] width 79 height 66
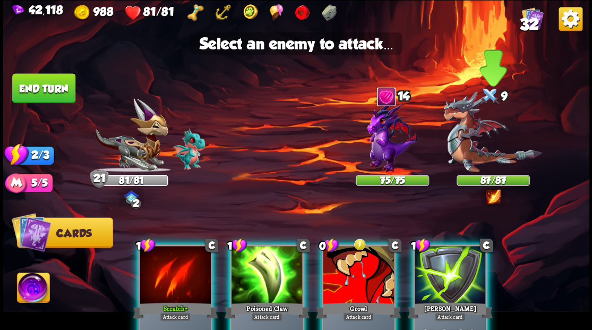
click at [471, 157] on img at bounding box center [493, 131] width 99 height 81
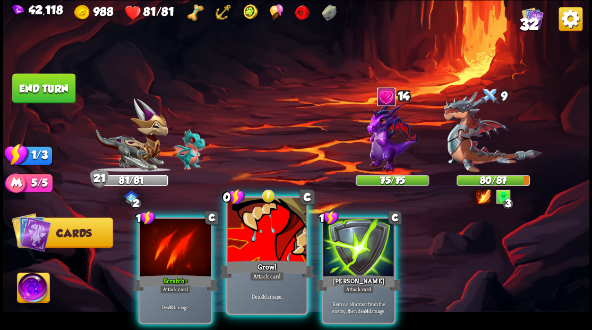
click at [258, 254] on div at bounding box center [266, 231] width 79 height 66
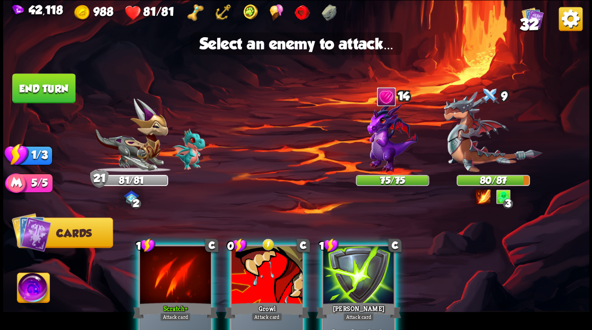
drag, startPoint x: 270, startPoint y: 266, endPoint x: 259, endPoint y: 235, distance: 32.1
click at [269, 262] on div at bounding box center [267, 276] width 71 height 60
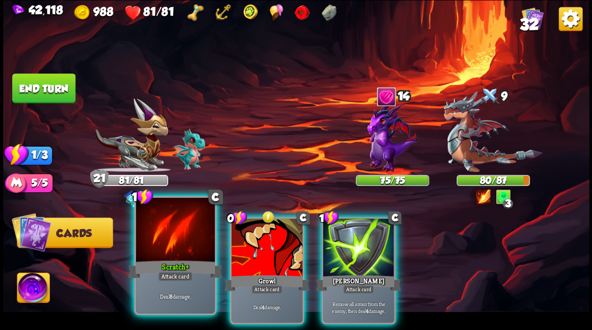
click at [169, 257] on div at bounding box center [175, 231] width 79 height 66
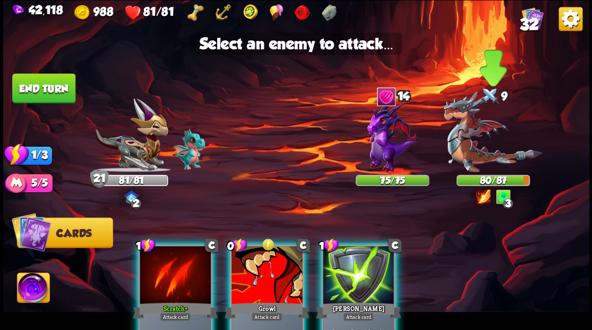
click at [474, 141] on img at bounding box center [493, 131] width 99 height 81
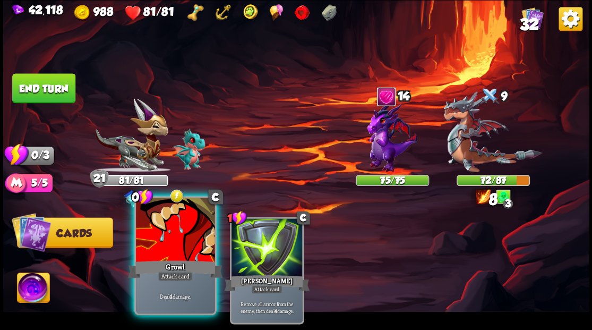
click at [156, 244] on div at bounding box center [175, 231] width 79 height 66
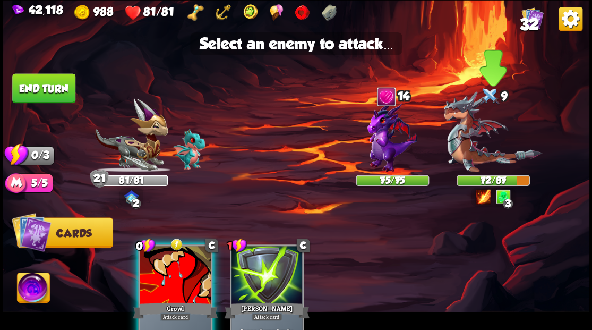
click at [471, 146] on img at bounding box center [493, 131] width 99 height 81
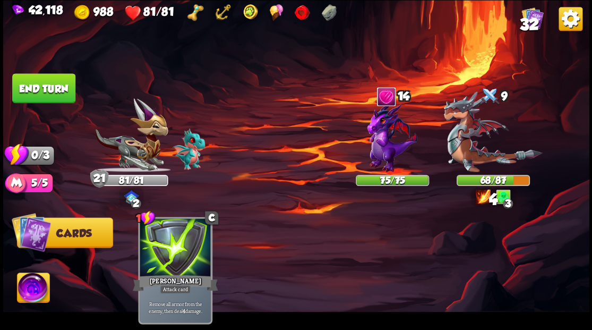
click at [35, 94] on button "End turn" at bounding box center [43, 88] width 63 height 30
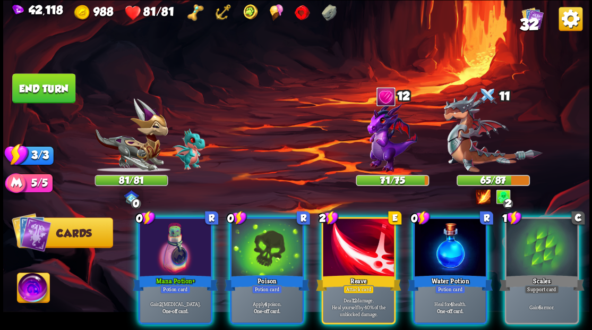
click at [27, 289] on img at bounding box center [33, 289] width 32 height 33
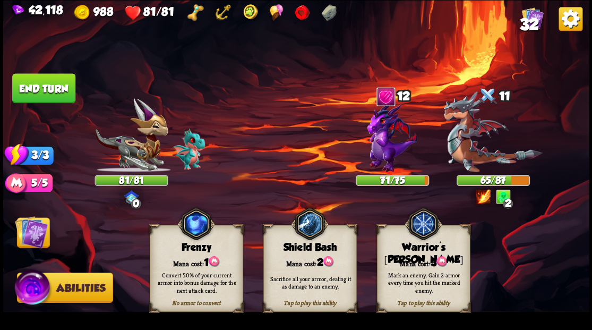
drag, startPoint x: 431, startPoint y: 253, endPoint x: 429, endPoint y: 245, distance: 8.2
click at [429, 249] on div "Tap to play this ability Warrior's [PERSON_NAME] cost: 3 Mark an enemy. Gain 2 …" at bounding box center [424, 268] width 94 height 87
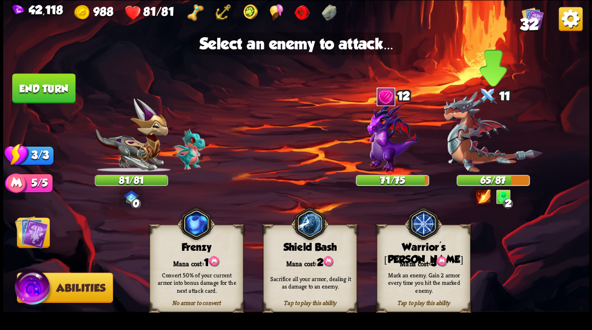
click at [468, 142] on img at bounding box center [493, 131] width 99 height 81
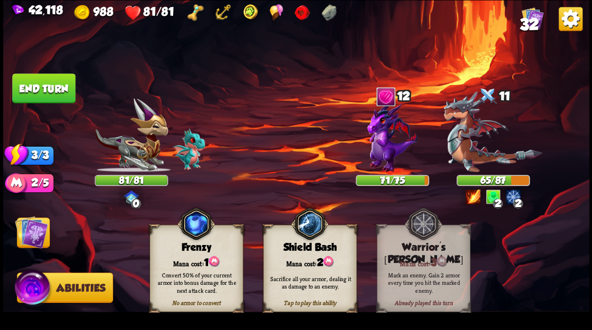
click at [27, 235] on img at bounding box center [31, 231] width 33 height 33
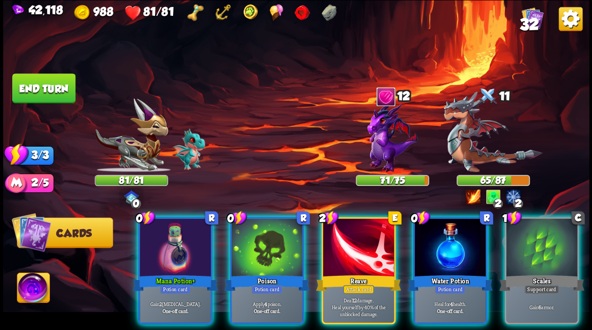
click at [185, 257] on div at bounding box center [175, 248] width 71 height 60
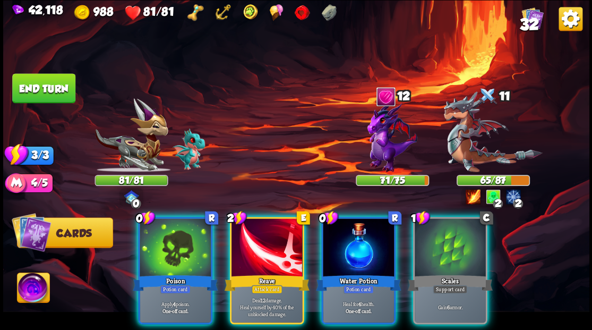
click at [124, 219] on div "0 R Poison Potion card Apply 4 poison. One-off card. 2 E Reave Attack card Deal…" at bounding box center [354, 256] width 469 height 147
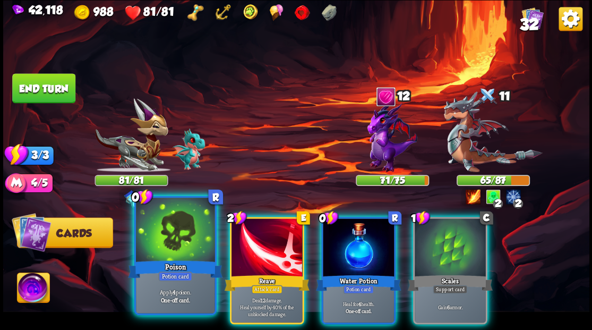
click at [152, 241] on div at bounding box center [175, 231] width 79 height 66
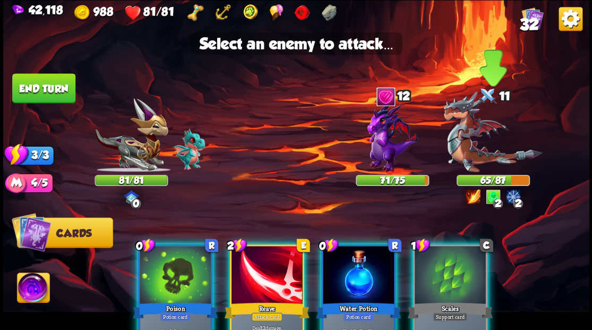
click at [484, 158] on img at bounding box center [493, 131] width 99 height 81
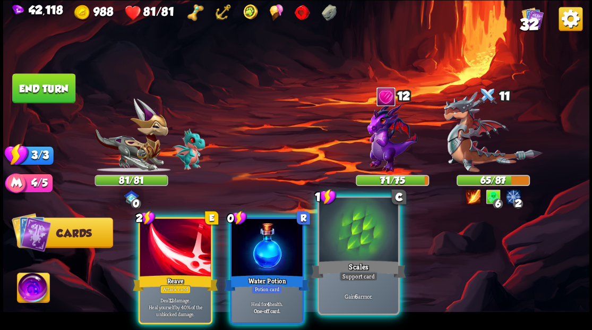
click at [343, 257] on div at bounding box center [358, 231] width 79 height 66
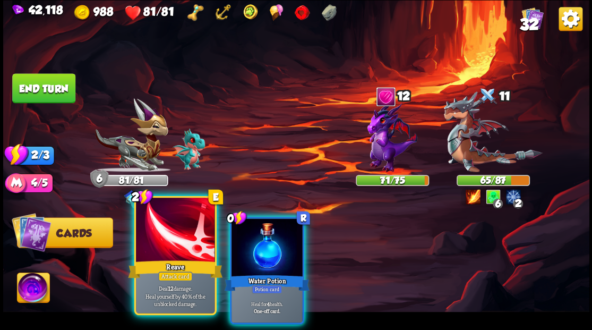
click at [181, 247] on div at bounding box center [175, 231] width 79 height 66
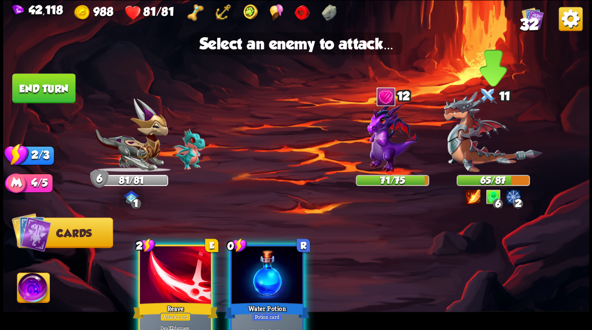
click at [475, 148] on img at bounding box center [493, 131] width 99 height 81
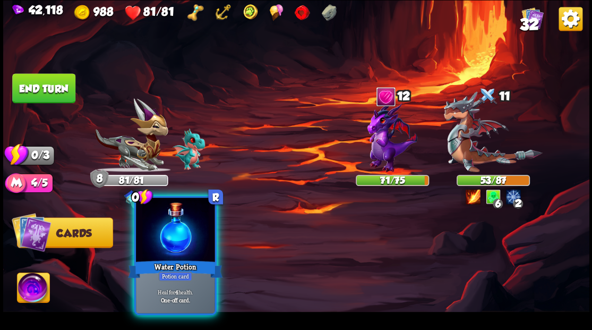
click at [172, 231] on div at bounding box center [175, 231] width 79 height 66
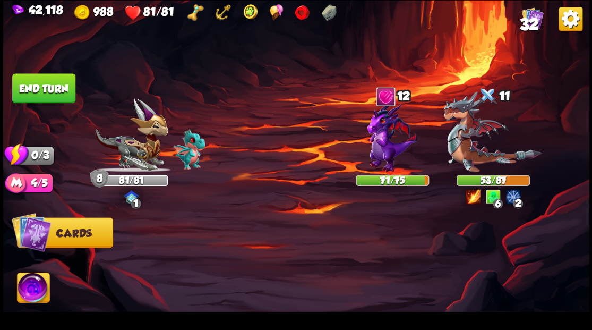
click at [60, 86] on button "End turn" at bounding box center [43, 88] width 63 height 30
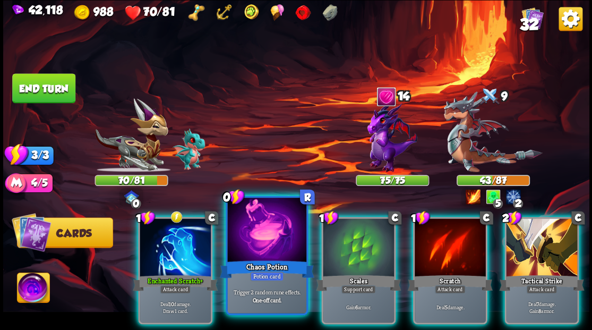
click at [254, 245] on div at bounding box center [266, 231] width 79 height 66
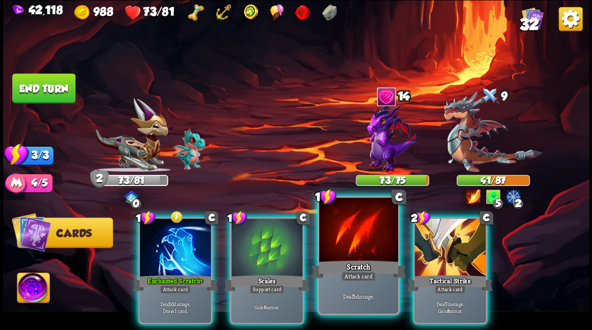
click at [335, 251] on div at bounding box center [358, 231] width 79 height 66
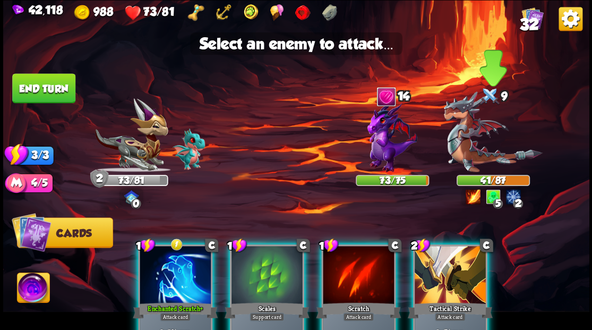
click at [468, 150] on img at bounding box center [493, 131] width 99 height 81
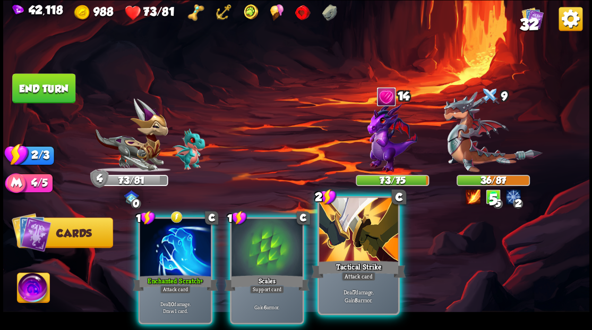
click at [367, 243] on div at bounding box center [358, 231] width 79 height 66
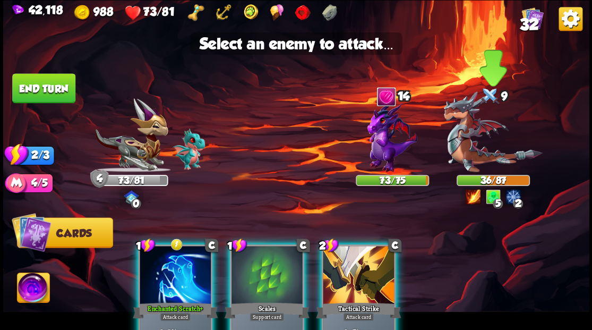
click at [472, 163] on img at bounding box center [493, 131] width 99 height 81
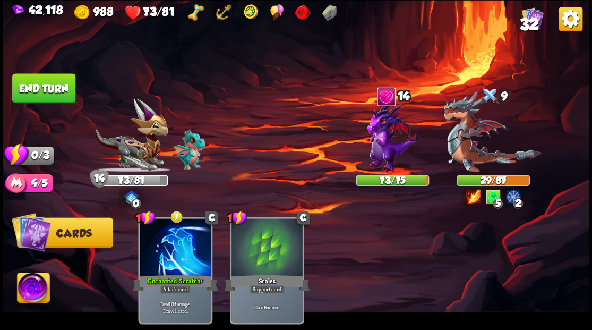
click at [39, 94] on button "End turn" at bounding box center [43, 88] width 63 height 30
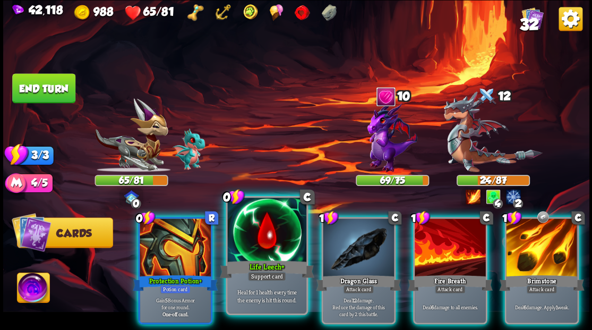
click at [249, 243] on div at bounding box center [266, 231] width 79 height 66
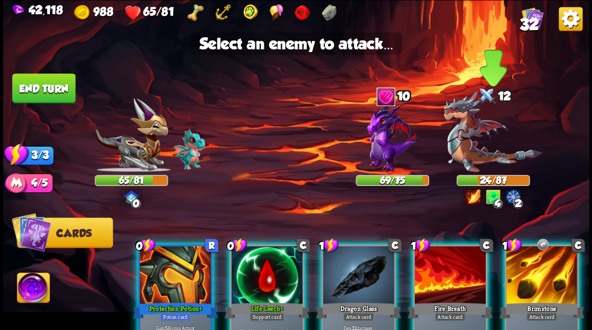
click at [481, 147] on img at bounding box center [493, 131] width 99 height 81
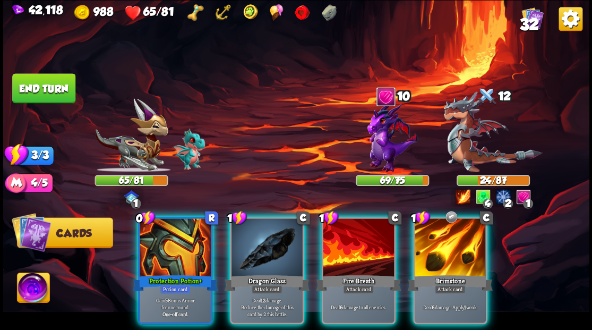
drag, startPoint x: 267, startPoint y: 252, endPoint x: 377, endPoint y: 198, distance: 122.6
click at [267, 251] on div at bounding box center [267, 248] width 71 height 60
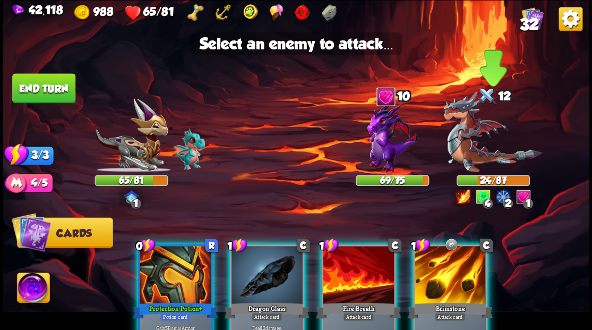
click at [464, 154] on img at bounding box center [493, 131] width 99 height 81
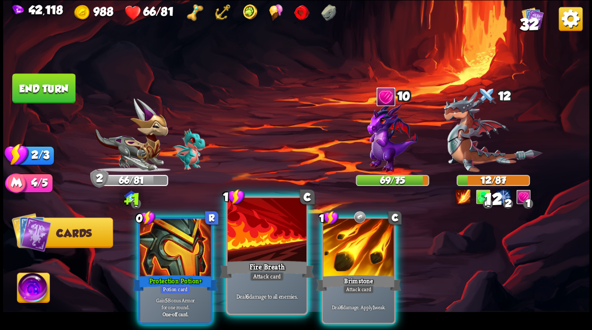
click at [254, 259] on div "Fire Breath" at bounding box center [266, 268] width 95 height 21
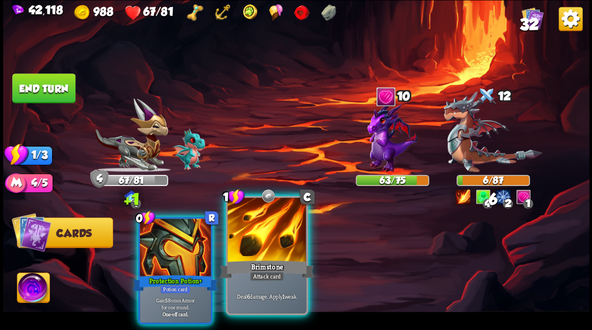
drag, startPoint x: 259, startPoint y: 254, endPoint x: 407, endPoint y: 239, distance: 149.0
click at [260, 254] on div at bounding box center [266, 231] width 79 height 66
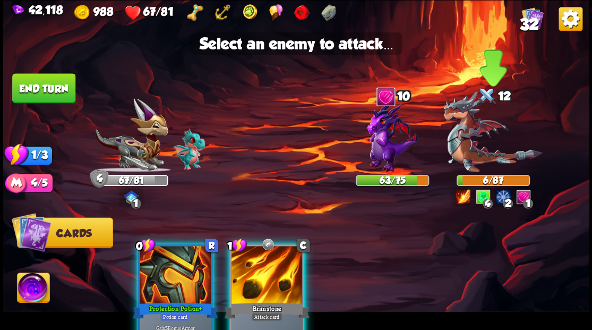
click at [463, 160] on img at bounding box center [493, 131] width 99 height 81
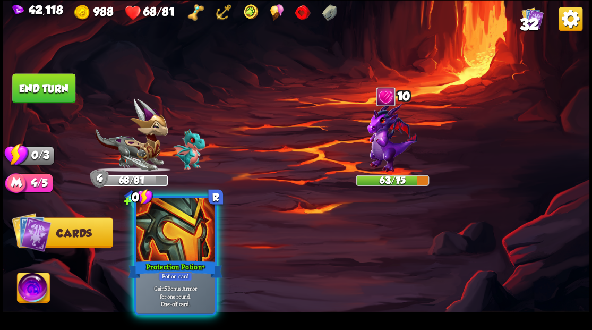
click at [168, 253] on div at bounding box center [175, 231] width 79 height 66
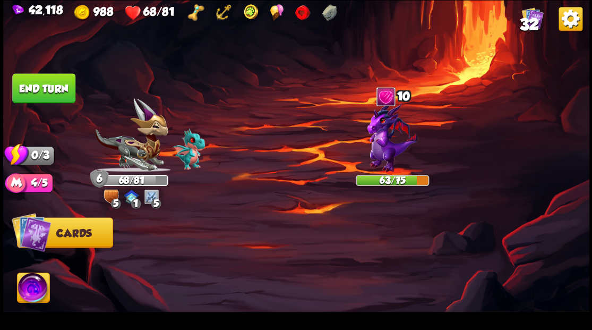
click at [41, 88] on button "End turn" at bounding box center [43, 88] width 63 height 30
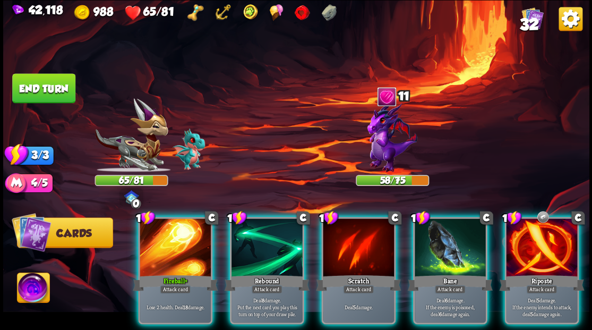
click at [526, 244] on div at bounding box center [541, 248] width 71 height 60
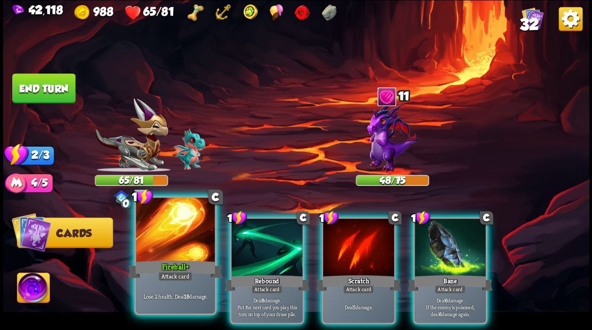
click at [162, 268] on div "Fireball+" at bounding box center [175, 268] width 95 height 21
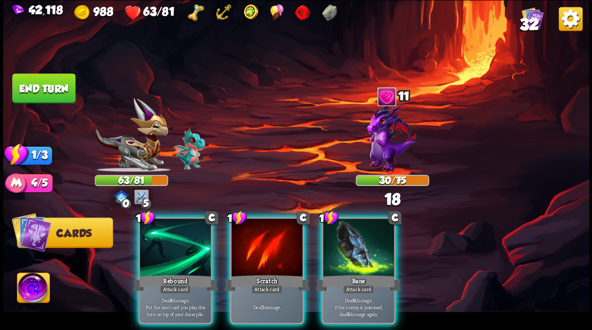
click at [162, 273] on div "Rebound" at bounding box center [175, 282] width 85 height 19
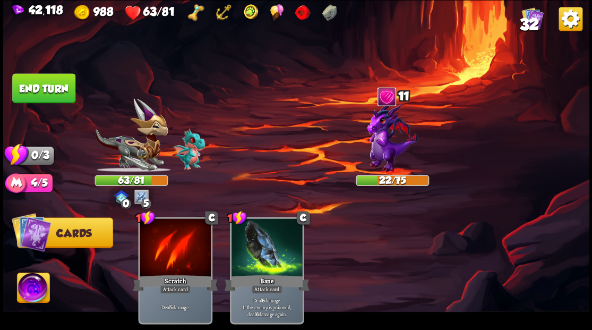
click at [52, 76] on button "End turn" at bounding box center [43, 88] width 63 height 30
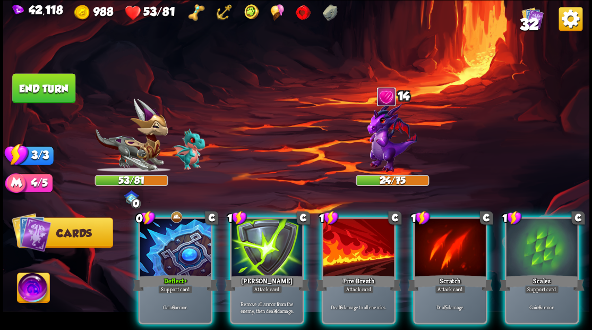
drag, startPoint x: 169, startPoint y: 222, endPoint x: 177, endPoint y: 210, distance: 14.0
click at [169, 221] on div at bounding box center [175, 248] width 71 height 60
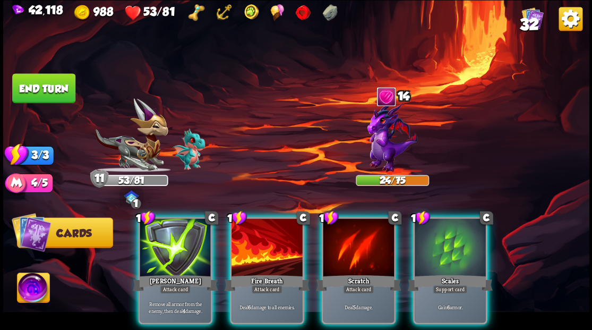
click at [247, 231] on div at bounding box center [267, 248] width 71 height 60
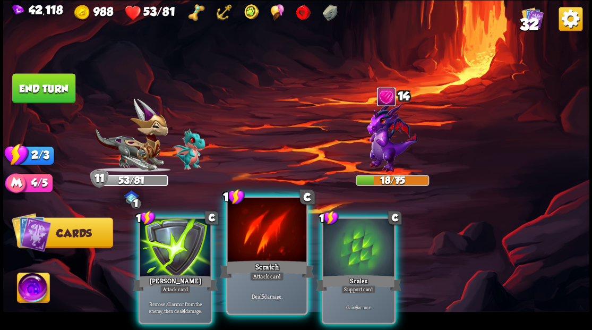
click at [243, 225] on div at bounding box center [266, 231] width 79 height 66
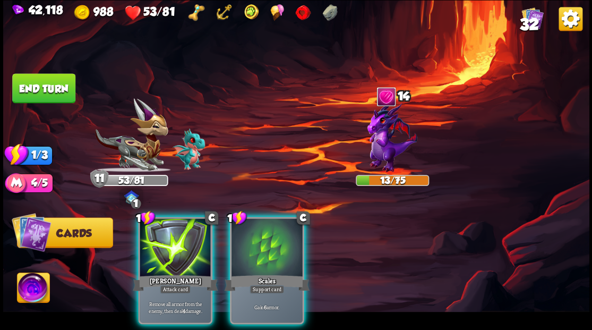
drag, startPoint x: 262, startPoint y: 253, endPoint x: 138, endPoint y: 187, distance: 141.2
click at [263, 253] on div at bounding box center [267, 248] width 71 height 60
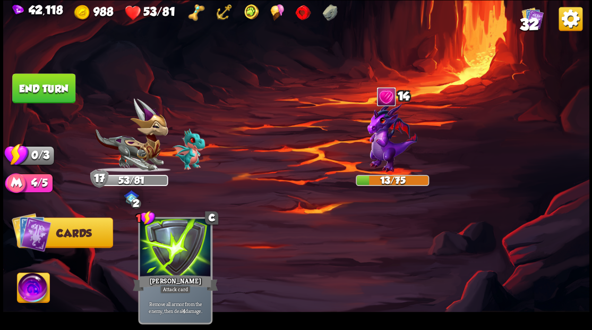
click at [53, 80] on button "End turn" at bounding box center [44, 88] width 64 height 30
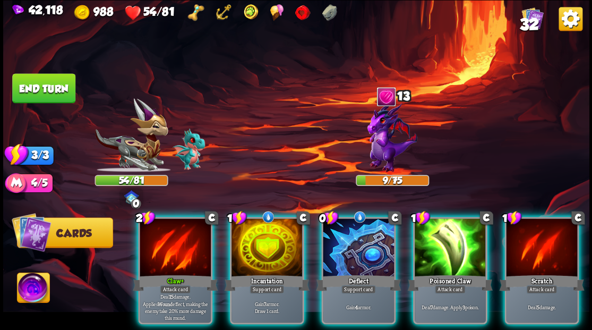
click at [254, 244] on div at bounding box center [267, 248] width 71 height 60
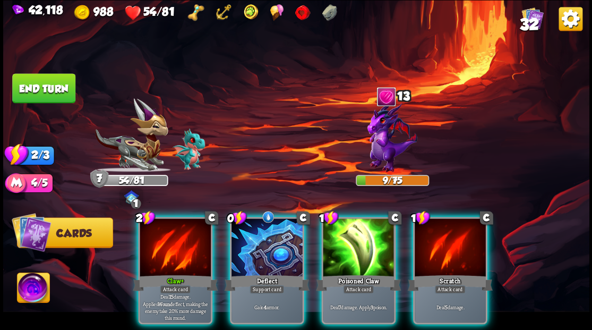
click at [253, 241] on div at bounding box center [267, 248] width 71 height 60
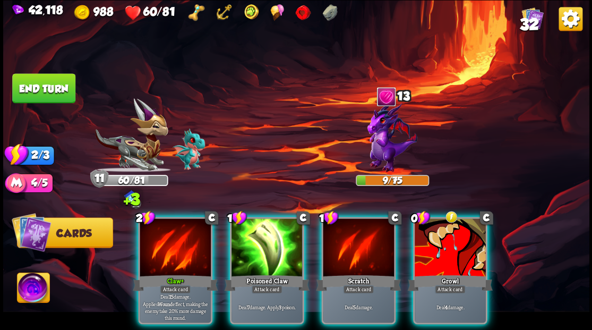
click at [468, 233] on div at bounding box center [450, 248] width 71 height 60
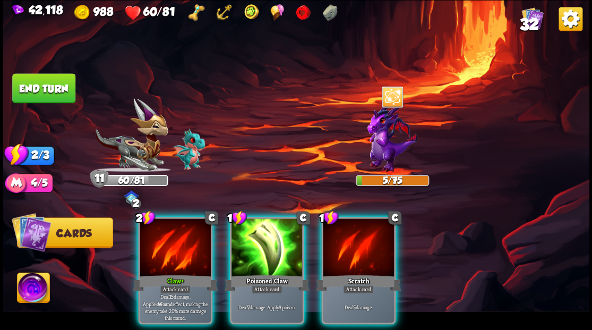
click at [49, 91] on button "End turn" at bounding box center [43, 88] width 63 height 30
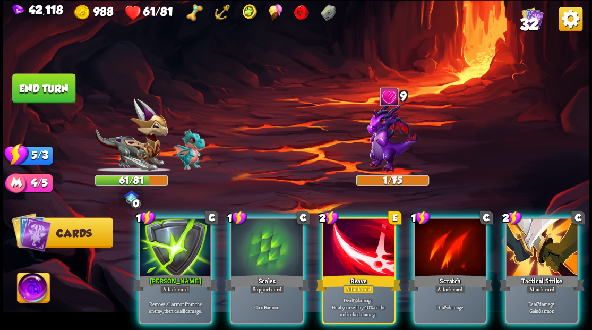
click at [349, 252] on div at bounding box center [358, 248] width 71 height 60
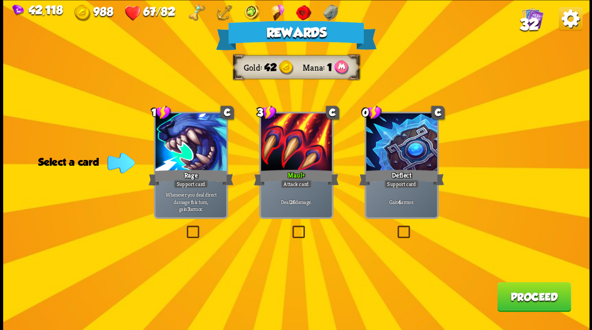
click at [532, 295] on button "Proceed" at bounding box center [534, 297] width 74 height 30
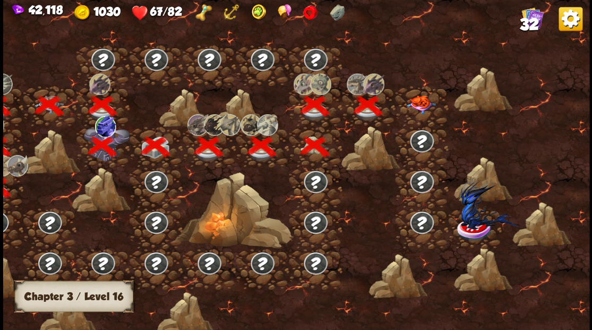
click at [529, 24] on span "32" at bounding box center [529, 24] width 19 height 18
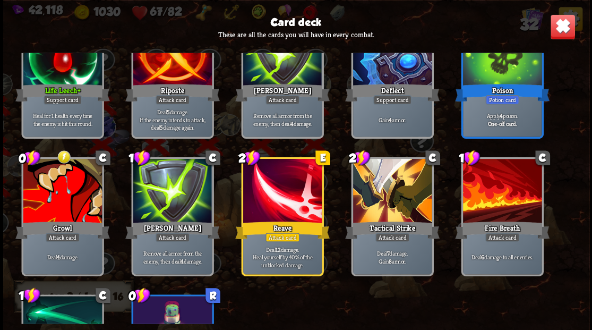
scroll to position [744, 0]
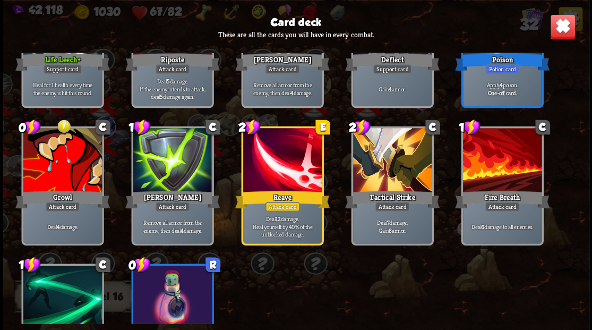
click at [557, 29] on img at bounding box center [563, 27] width 26 height 26
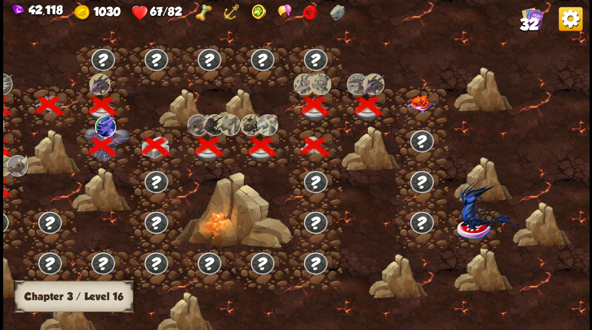
click at [415, 101] on img at bounding box center [420, 104] width 29 height 19
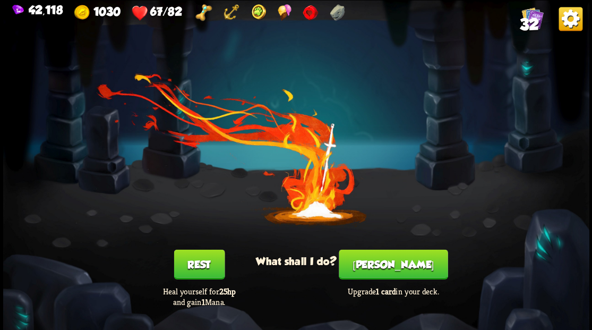
click at [394, 262] on button "[PERSON_NAME]" at bounding box center [393, 264] width 109 height 30
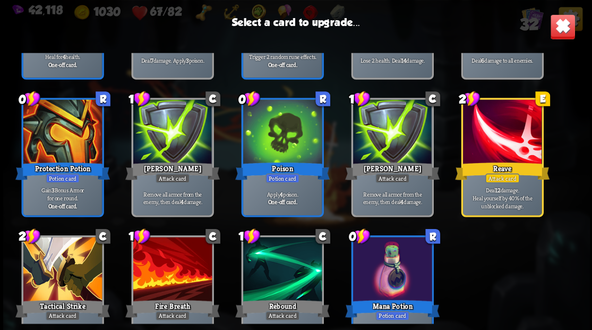
scroll to position [494, 0]
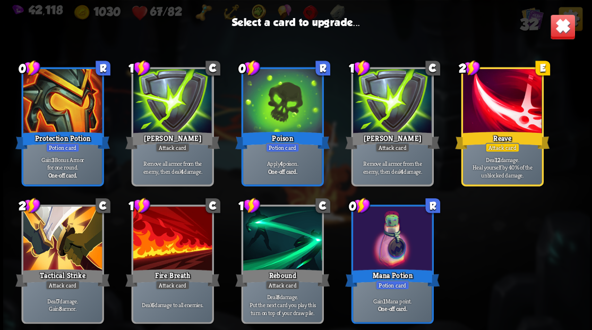
click at [385, 246] on div at bounding box center [392, 239] width 79 height 66
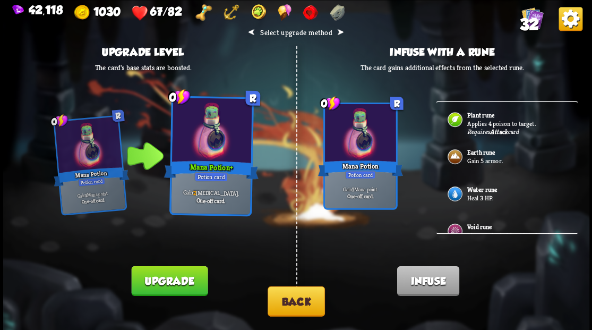
click at [150, 281] on button "Upgrade" at bounding box center [169, 281] width 77 height 30
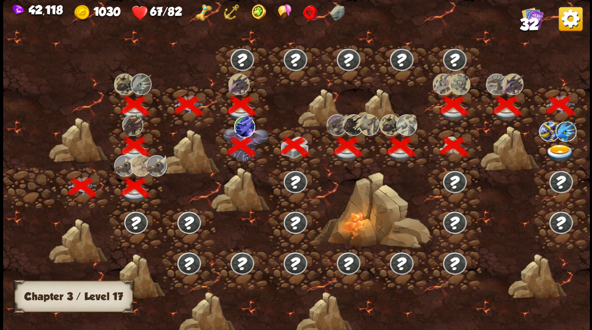
scroll to position [0, 162]
